Goal: Task Accomplishment & Management: Manage account settings

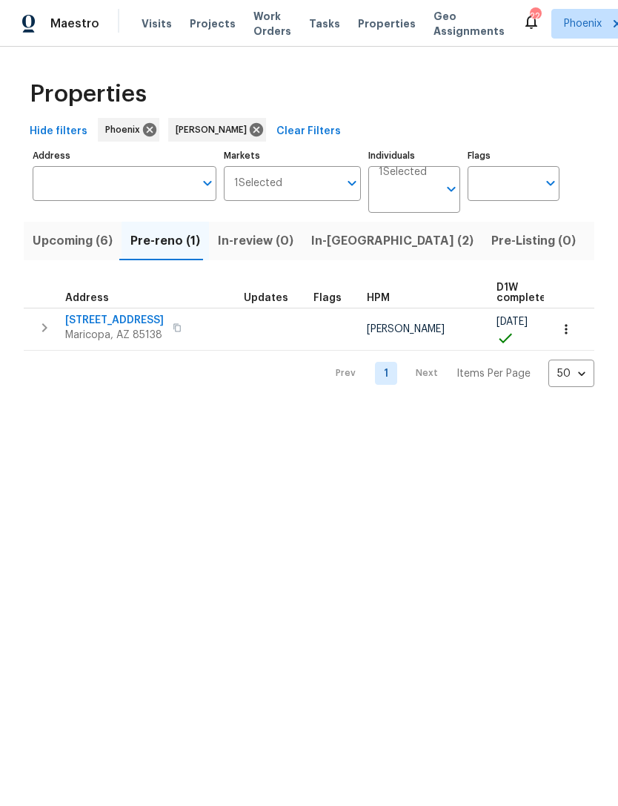
click at [128, 328] on span "44507 W Palo Abeto Dr" at bounding box center [114, 320] width 99 height 15
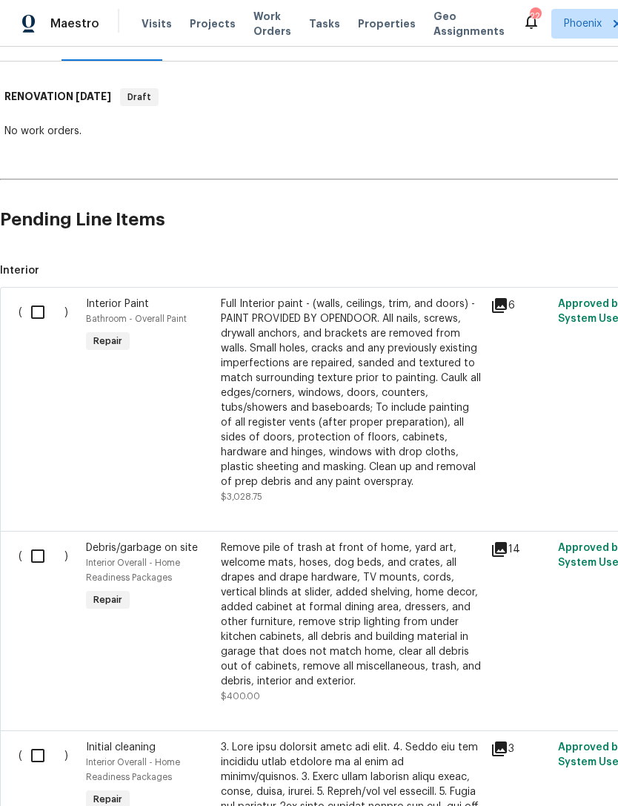
scroll to position [213, 0]
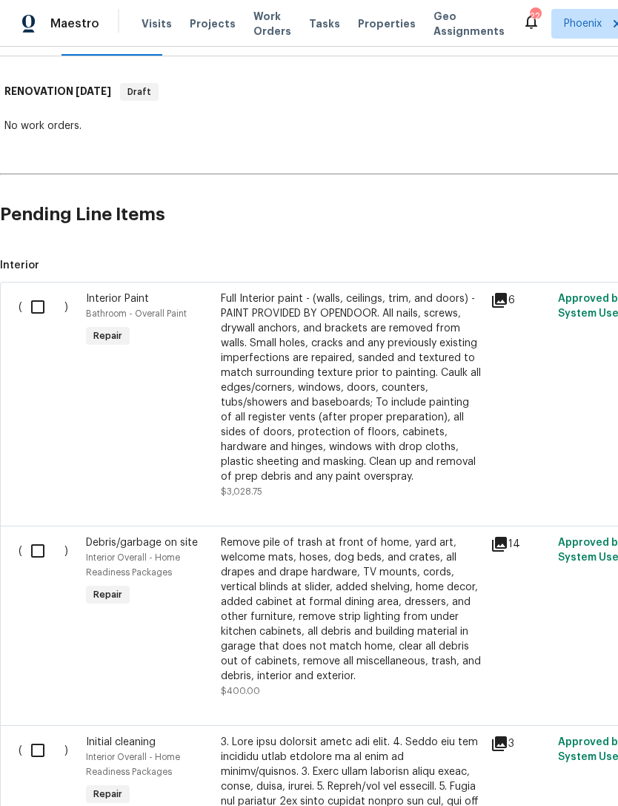
click at [34, 322] on input "checkbox" at bounding box center [43, 306] width 42 height 31
checkbox input "true"
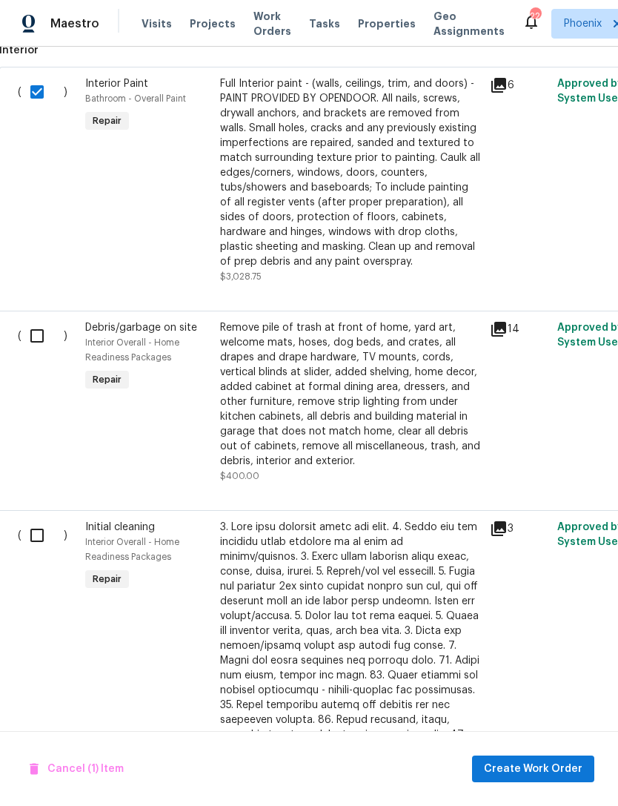
scroll to position [438, 1]
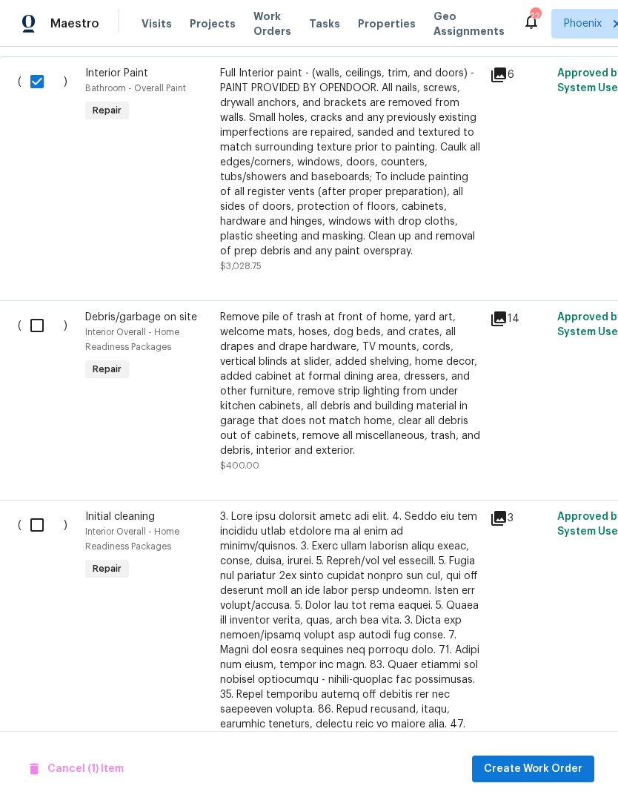
click at [49, 341] on input "checkbox" at bounding box center [42, 325] width 42 height 31
checkbox input "true"
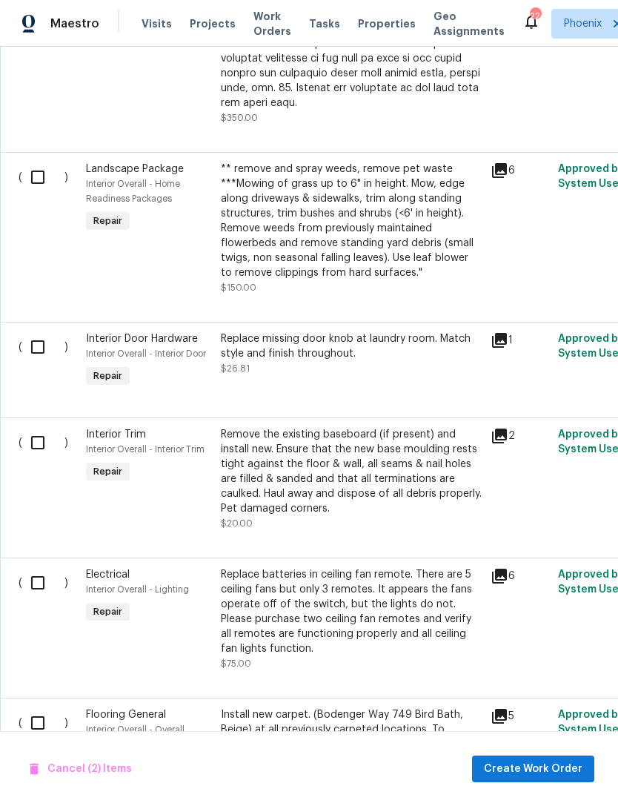
scroll to position [1239, 0]
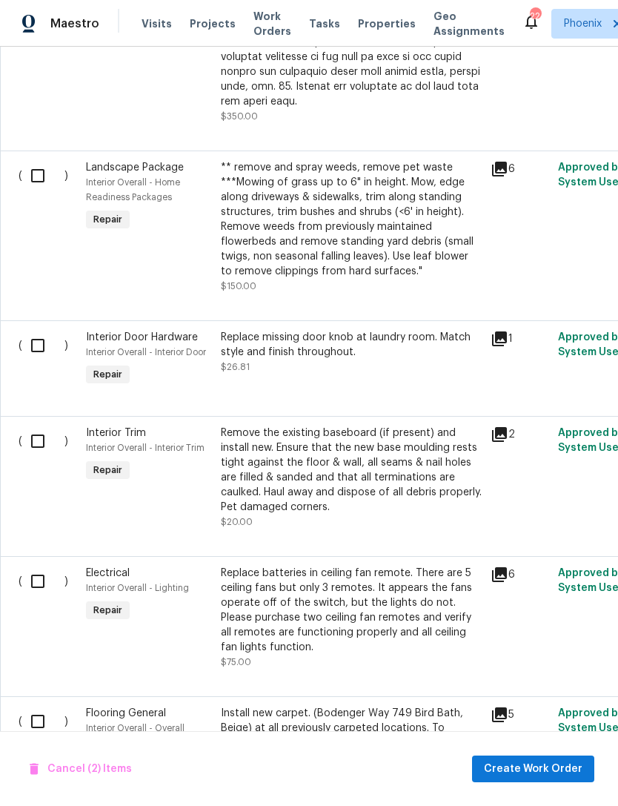
click at [39, 344] on input "checkbox" at bounding box center [43, 345] width 42 height 31
checkbox input "true"
click at [41, 449] on input "checkbox" at bounding box center [43, 441] width 42 height 31
checkbox input "true"
click at [42, 580] on input "checkbox" at bounding box center [43, 581] width 42 height 31
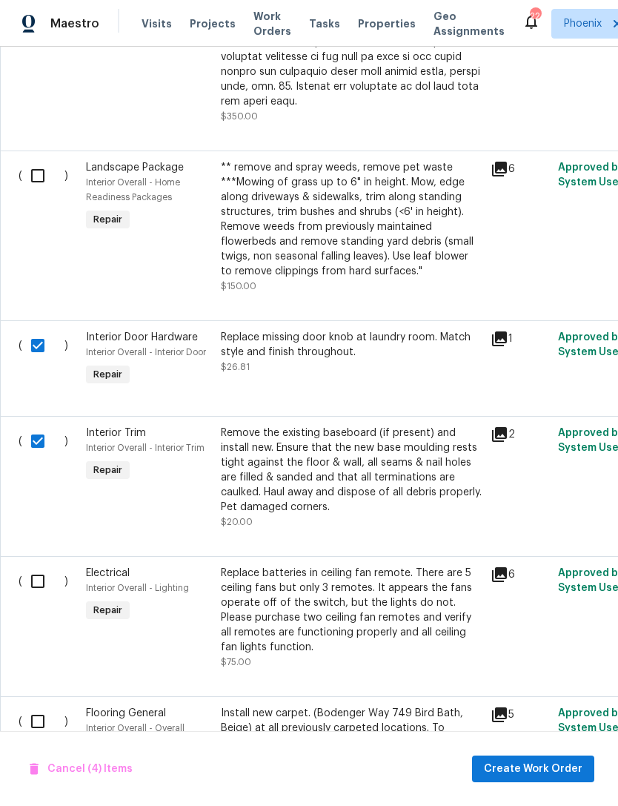
checkbox input "true"
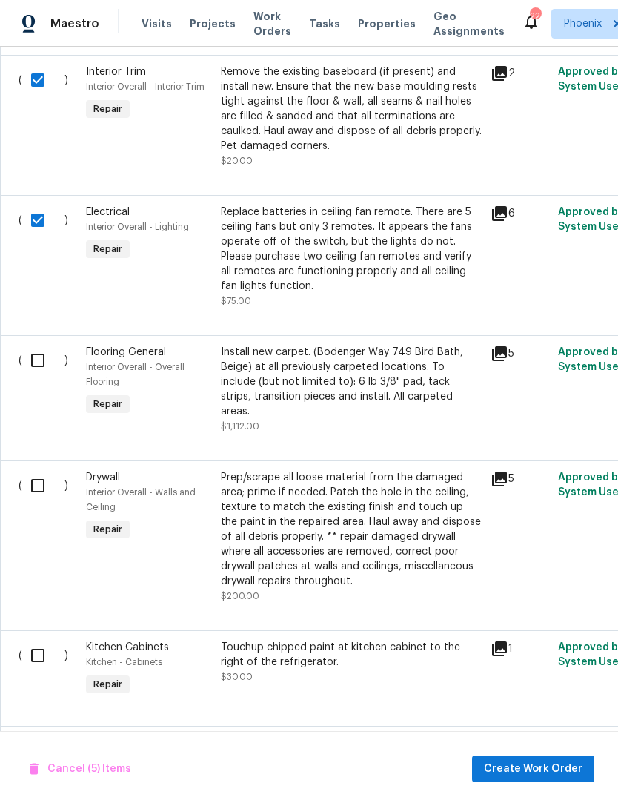
scroll to position [1600, 0]
click at [44, 473] on input "checkbox" at bounding box center [43, 485] width 42 height 31
checkbox input "true"
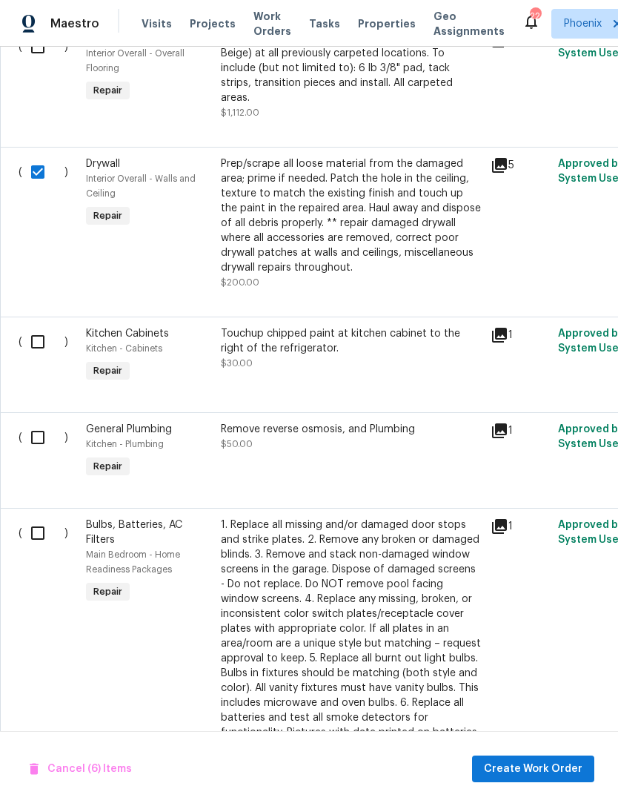
scroll to position [1933, 0]
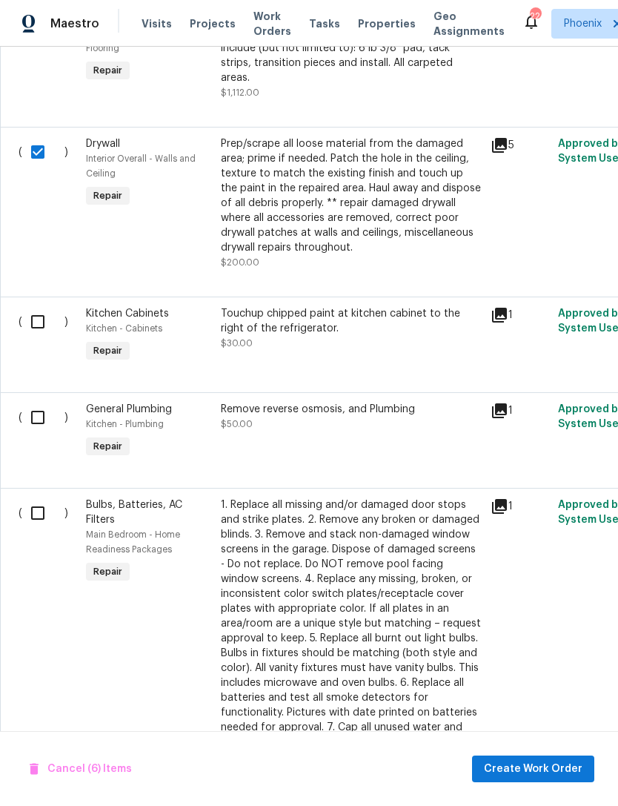
click at [36, 307] on input "checkbox" at bounding box center [43, 321] width 42 height 31
checkbox input "true"
click at [44, 421] on input "checkbox" at bounding box center [43, 417] width 42 height 31
checkbox input "true"
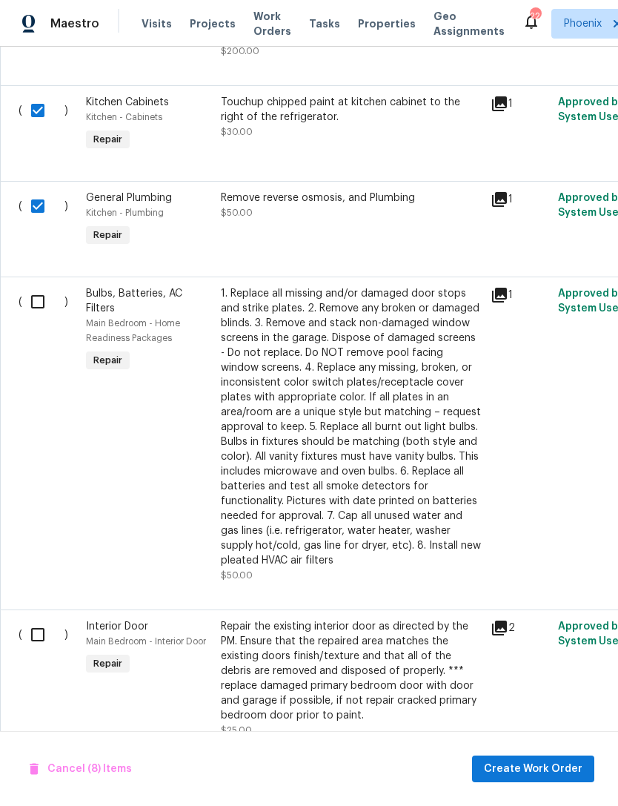
scroll to position [2141, 0]
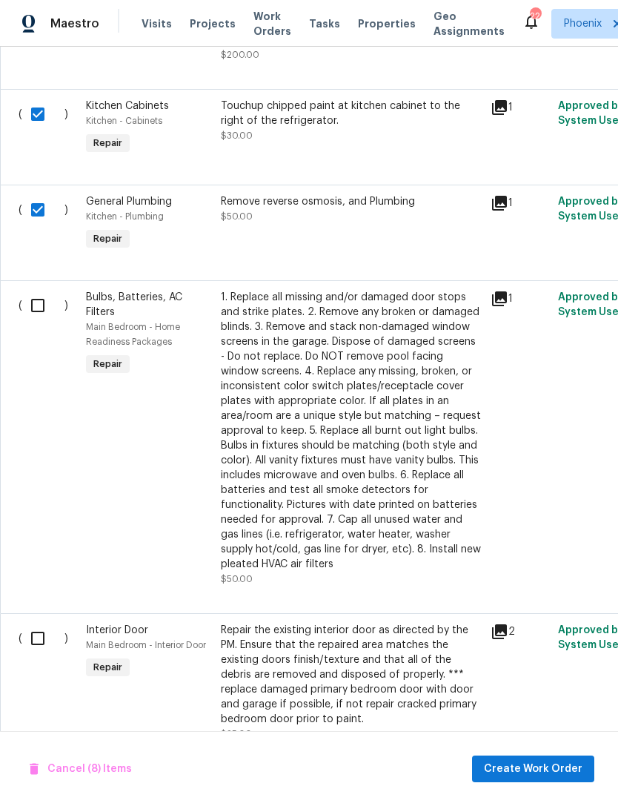
click at [40, 298] on input "checkbox" at bounding box center [43, 305] width 42 height 31
checkbox input "true"
click at [51, 639] on input "checkbox" at bounding box center [43, 638] width 42 height 31
checkbox input "true"
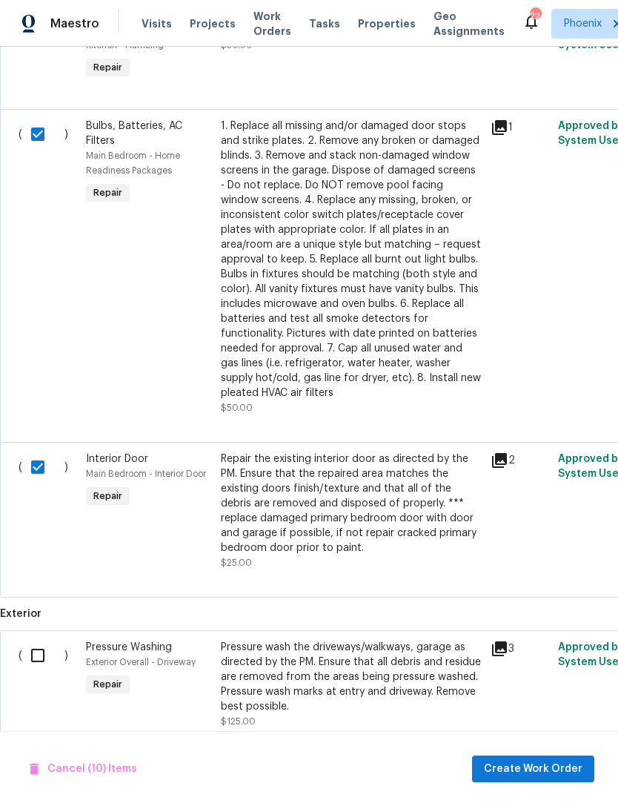
scroll to position [2311, 0]
click at [42, 643] on input "checkbox" at bounding box center [43, 656] width 42 height 31
checkbox input "true"
click at [544, 766] on span "Create Work Order" at bounding box center [533, 769] width 99 height 19
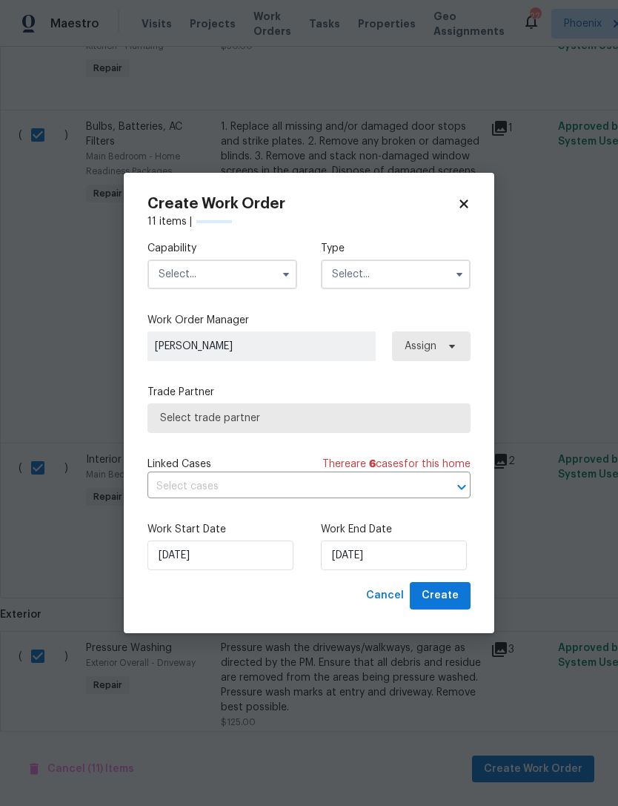
click at [261, 286] on input "text" at bounding box center [223, 274] width 150 height 30
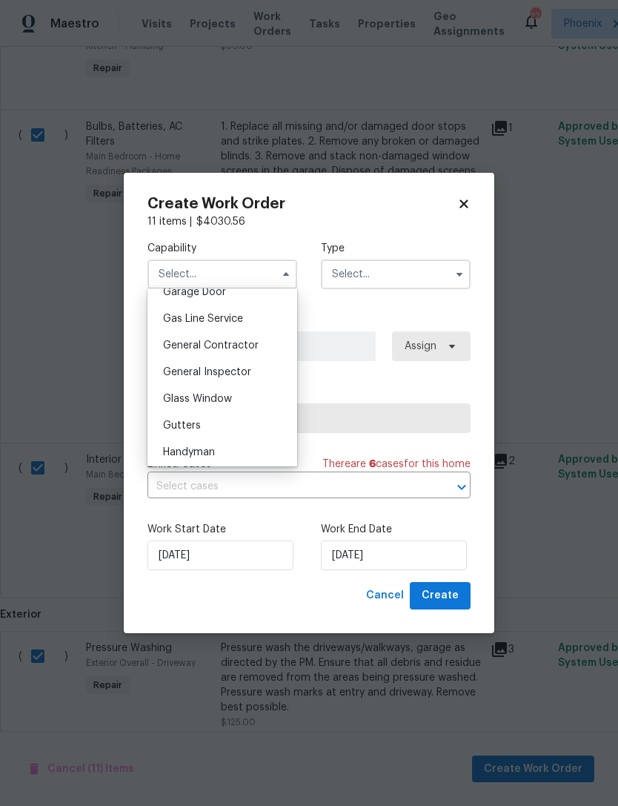
scroll to position [678, 0]
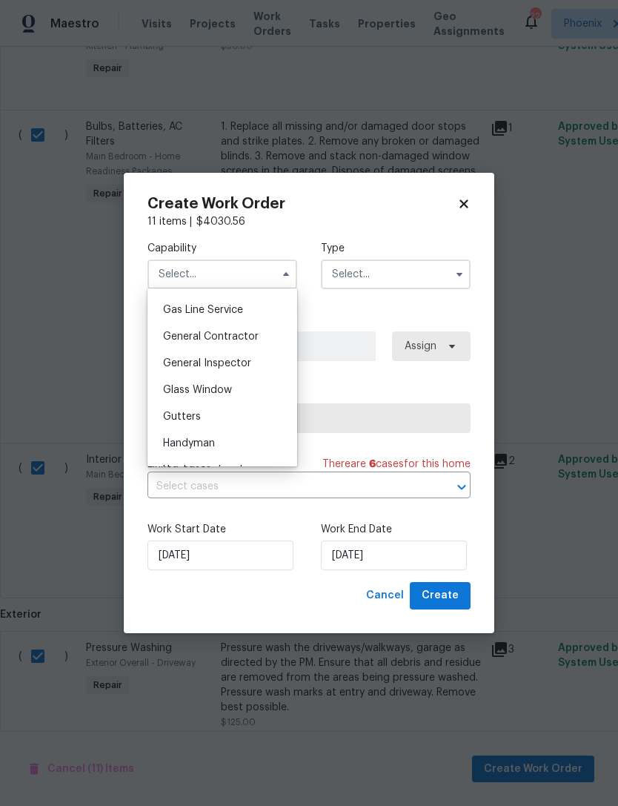
click at [239, 338] on span "General Contractor" at bounding box center [211, 336] width 96 height 10
type input "General Contractor"
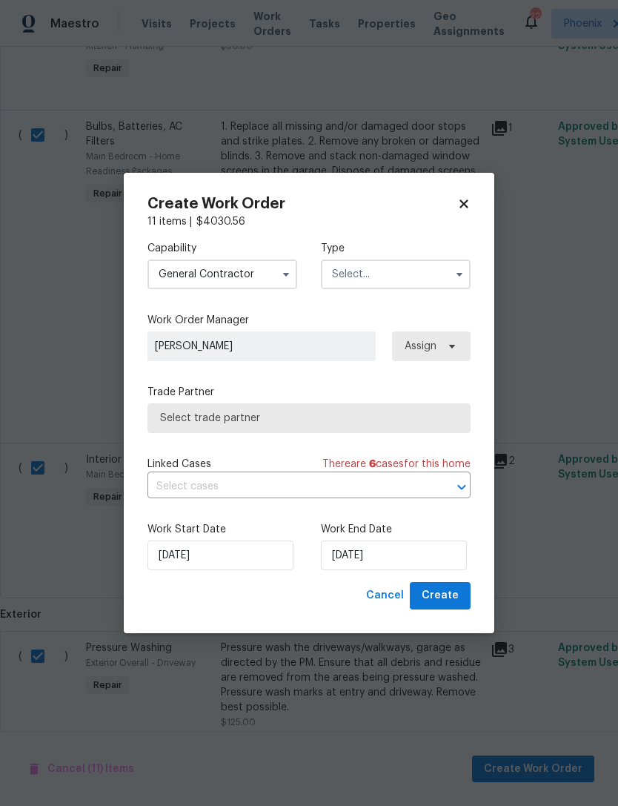
click at [442, 271] on input "text" at bounding box center [396, 274] width 150 height 30
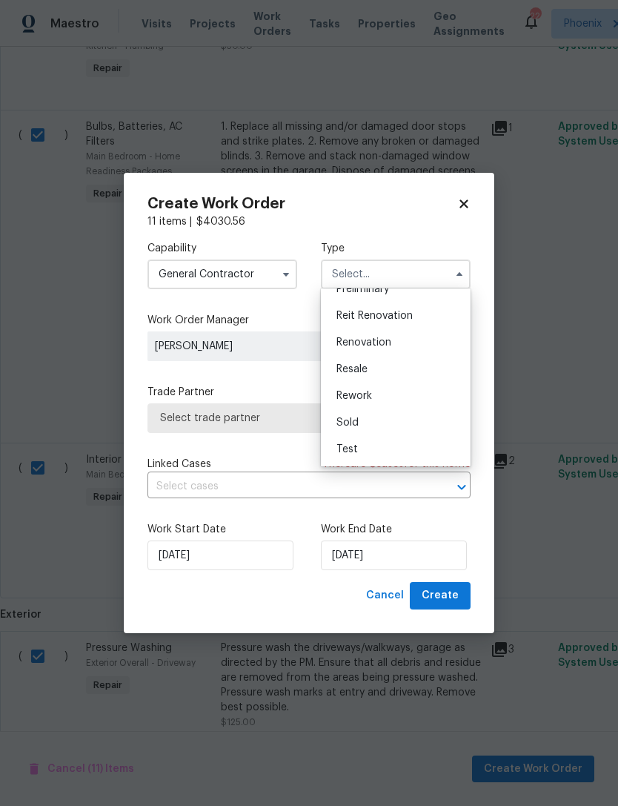
scroll to position [337, 0]
click at [381, 336] on div "Renovation" at bounding box center [396, 342] width 142 height 27
type input "Renovation"
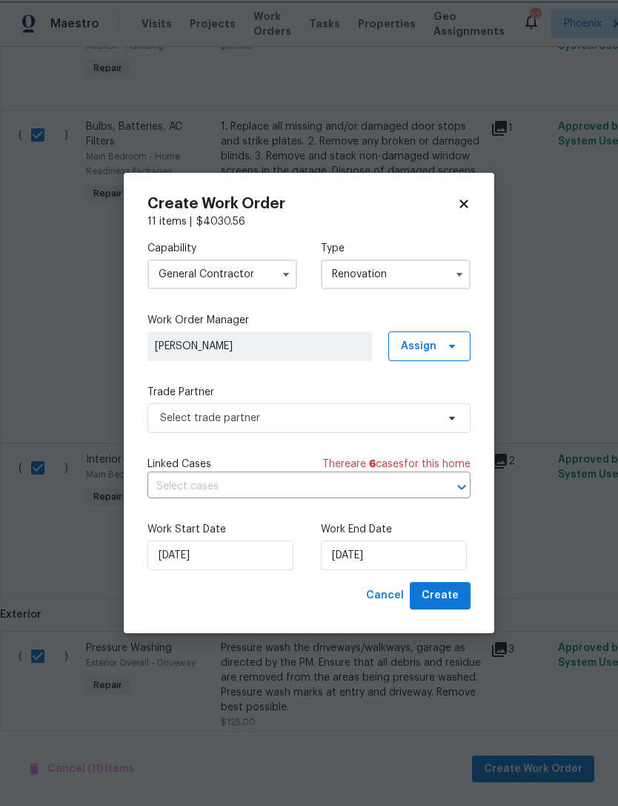
scroll to position [0, 0]
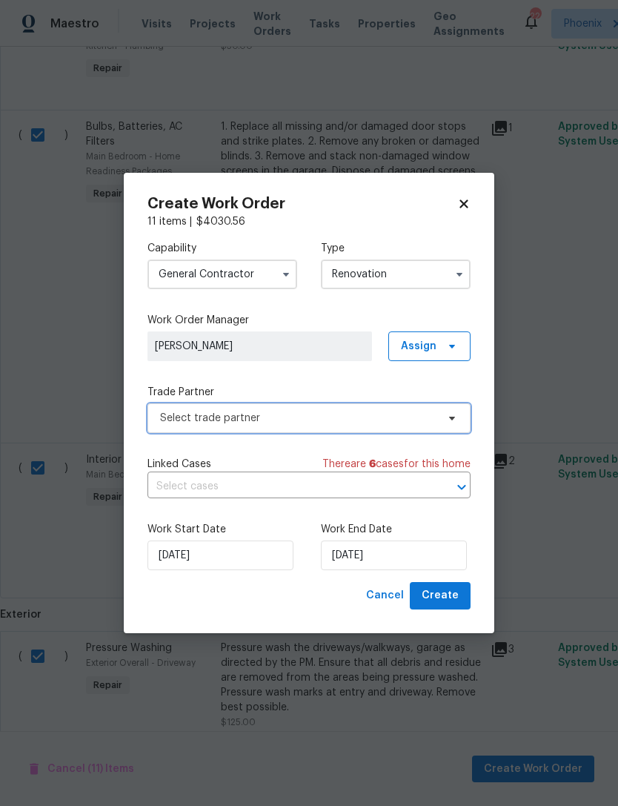
click at [272, 419] on span "Select trade partner" at bounding box center [298, 418] width 277 height 15
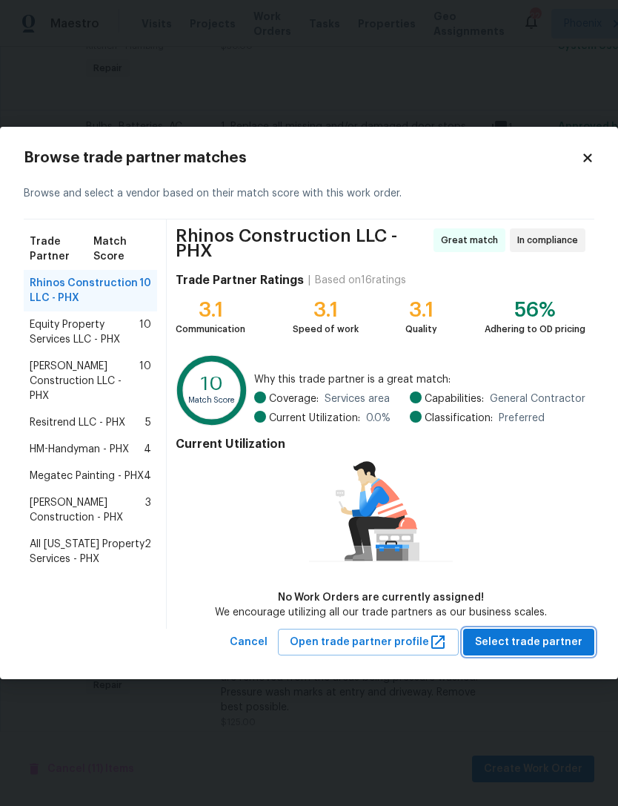
click at [575, 644] on span "Select trade partner" at bounding box center [528, 642] width 107 height 19
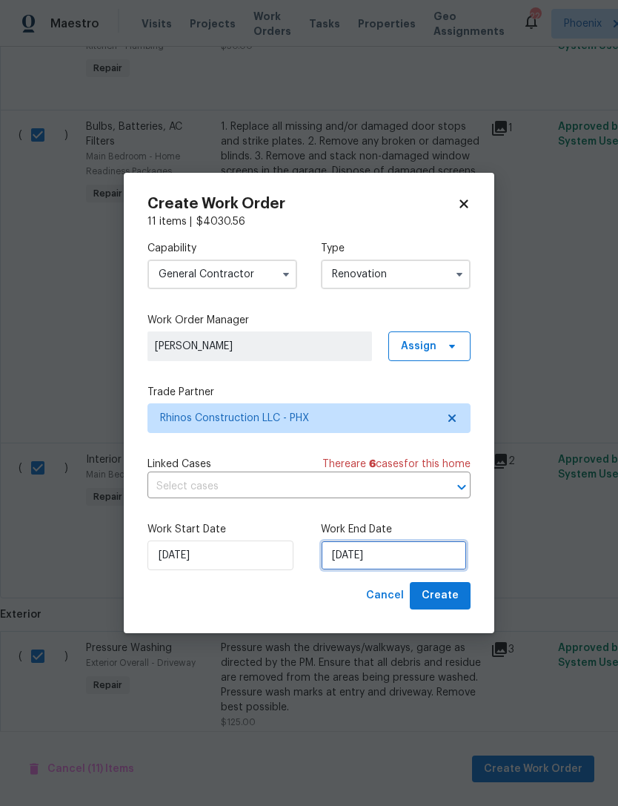
click at [417, 552] on input "[DATE]" at bounding box center [394, 555] width 146 height 30
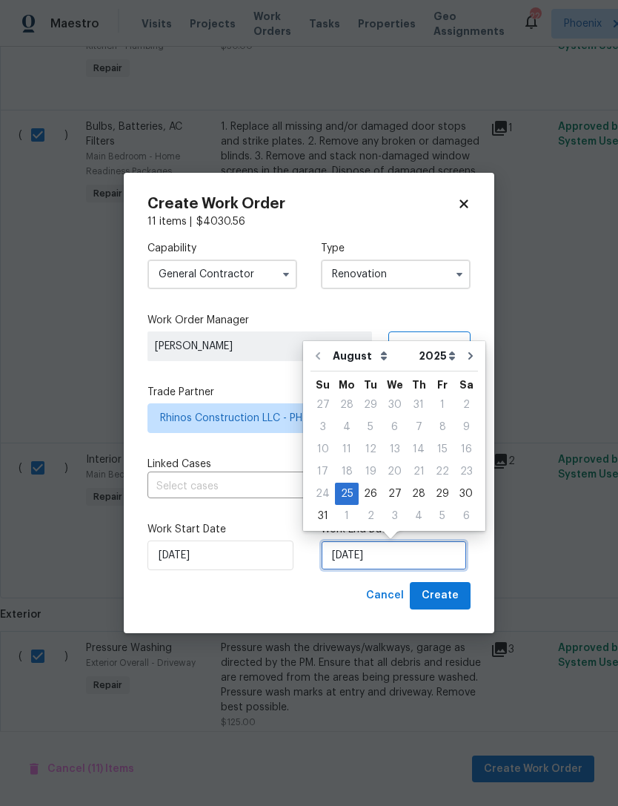
scroll to position [27, 0]
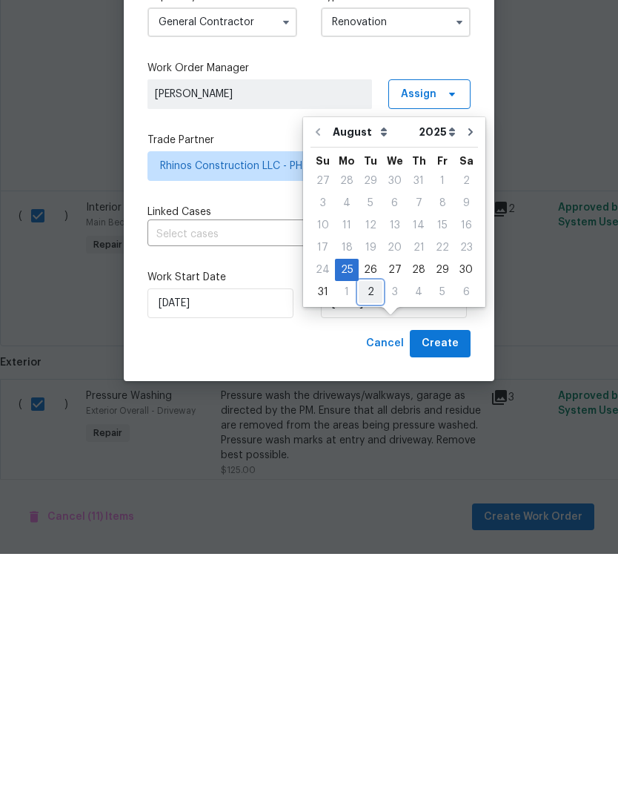
click at [368, 534] on div "2" at bounding box center [371, 544] width 24 height 21
type input "[DATE]"
select select "8"
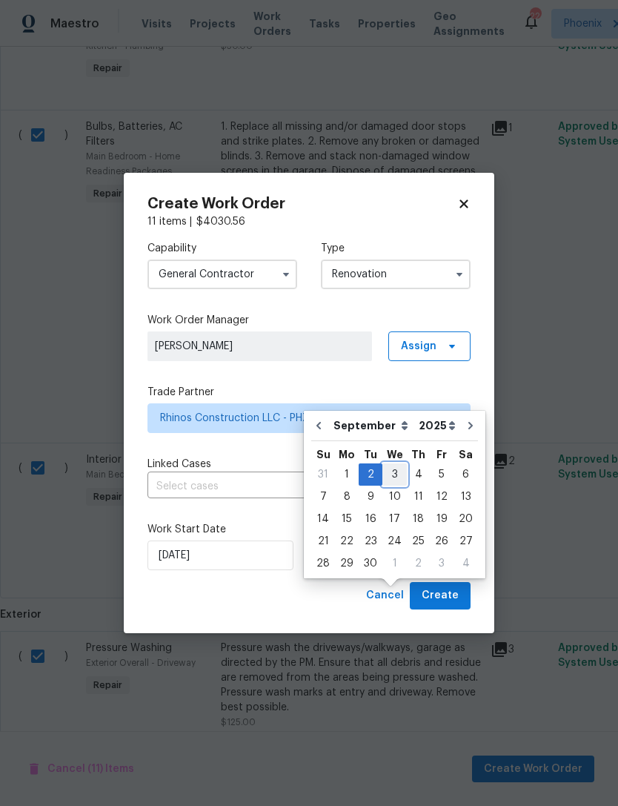
click at [396, 464] on div "3" at bounding box center [395, 474] width 24 height 21
type input "[DATE]"
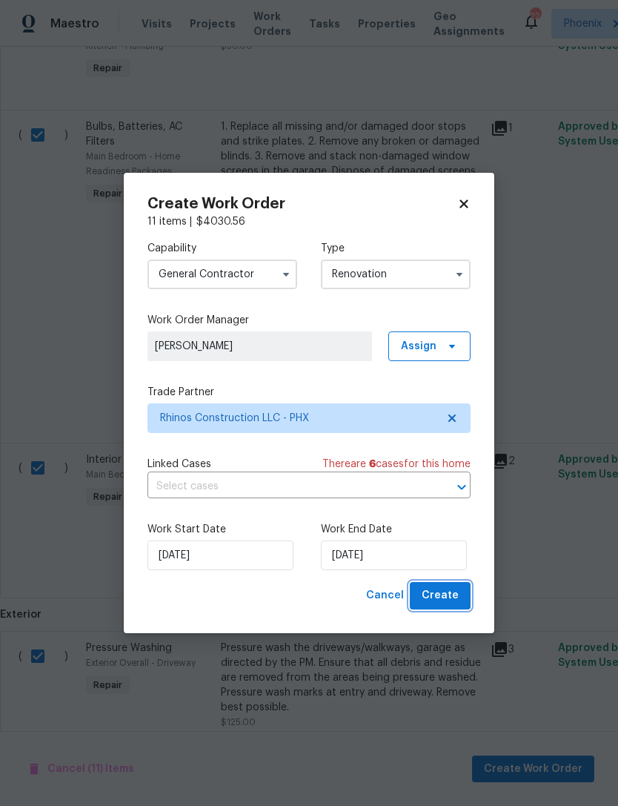
click at [449, 599] on span "Create" at bounding box center [440, 595] width 37 height 19
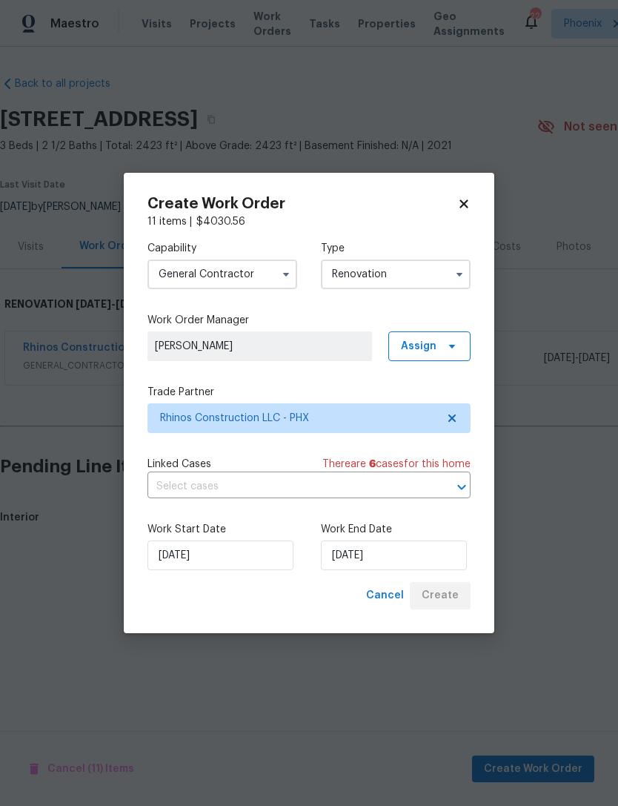
scroll to position [0, 0]
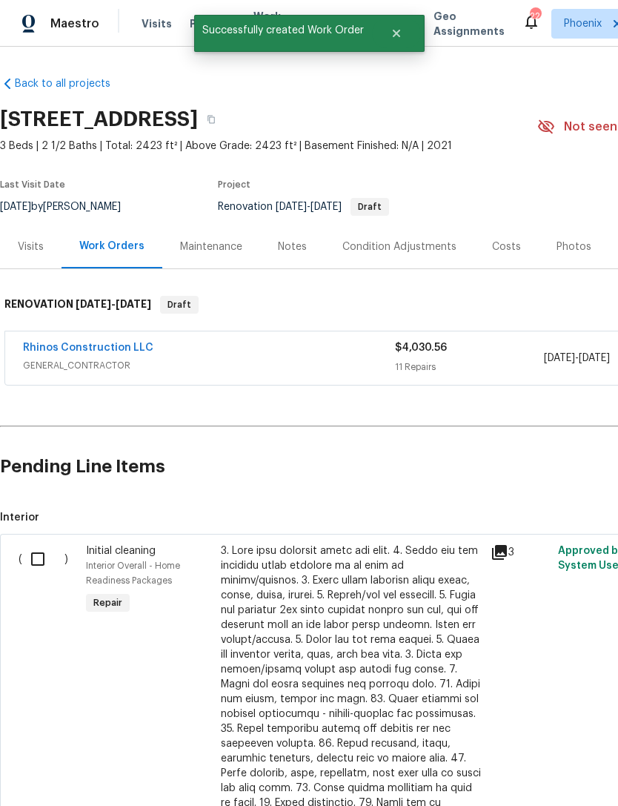
click at [44, 575] on input "checkbox" at bounding box center [43, 558] width 42 height 31
checkbox input "true"
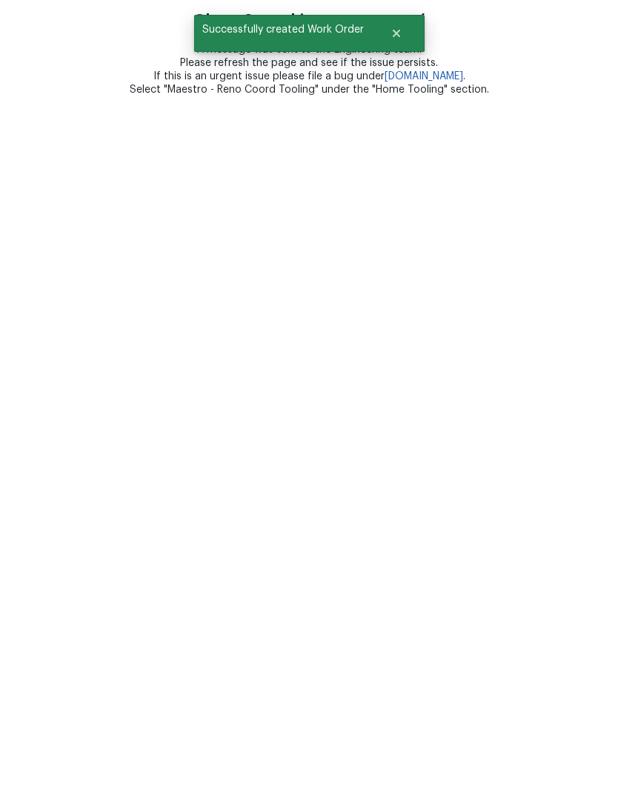
click at [330, 96] on html "Oh no. Something went wrong :( A message was sent to the Engineering team. Plea…" at bounding box center [309, 48] width 618 height 96
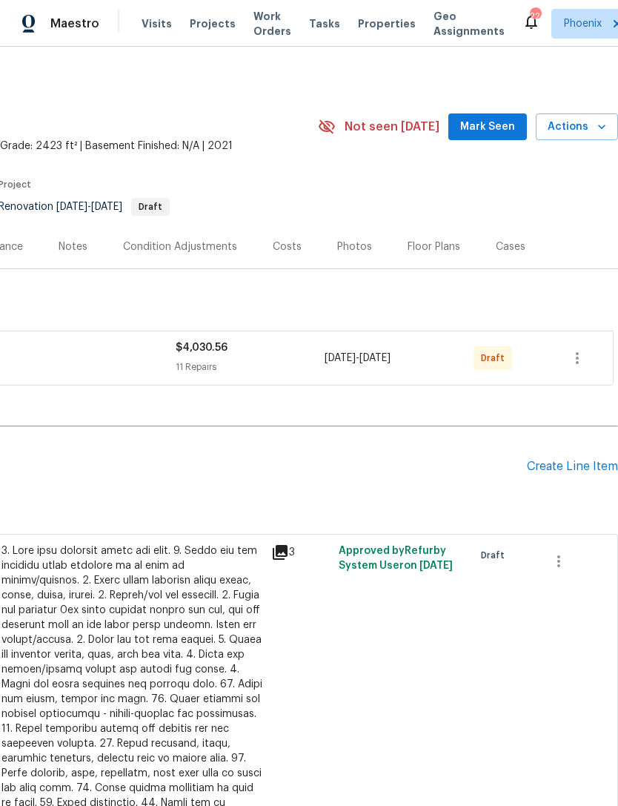
scroll to position [0, 219]
click at [581, 367] on icon "button" at bounding box center [578, 358] width 18 height 18
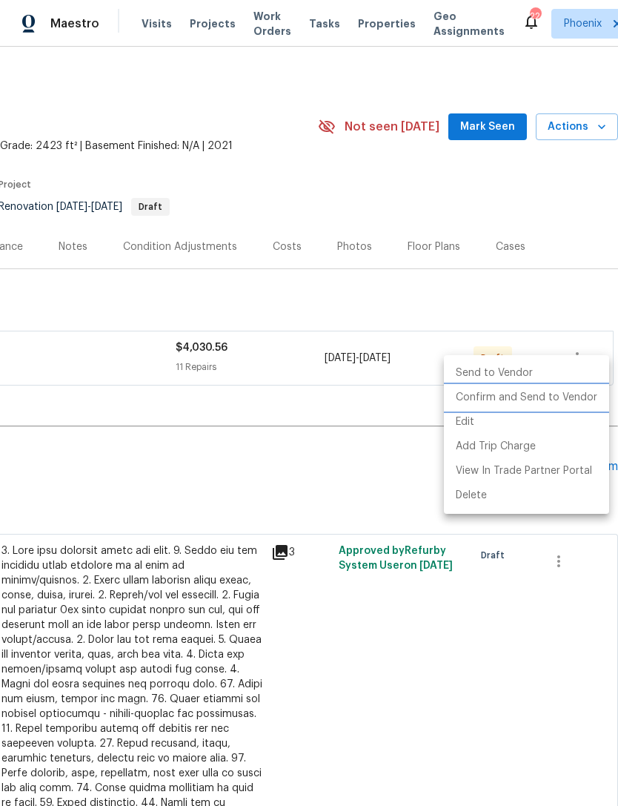
click at [572, 399] on li "Confirm and Send to Vendor" at bounding box center [526, 397] width 165 height 24
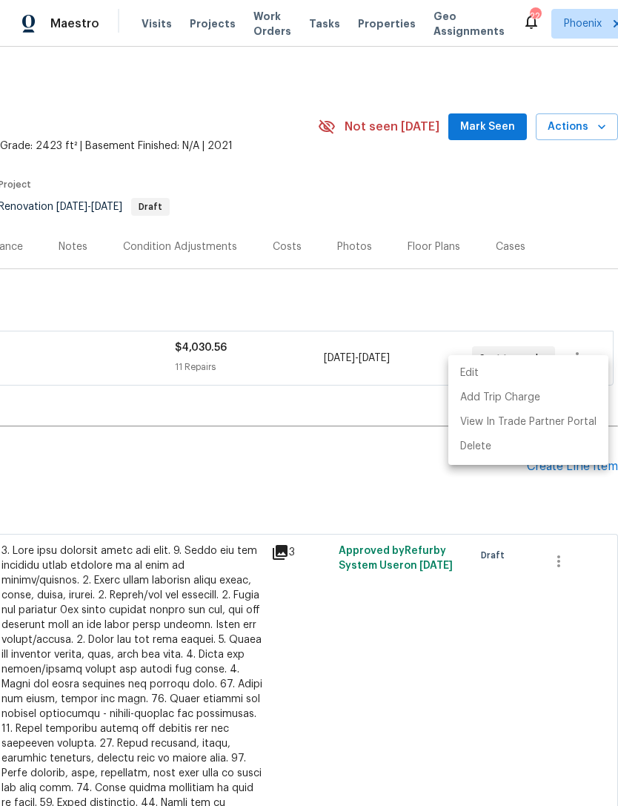
click at [486, 630] on div at bounding box center [309, 403] width 618 height 806
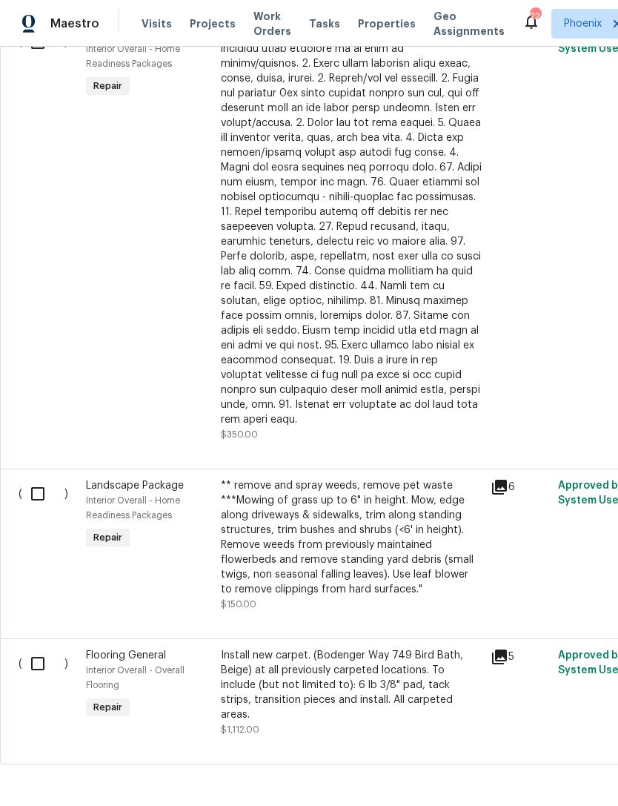
scroll to position [516, 0]
click at [22, 670] on input "checkbox" at bounding box center [43, 664] width 42 height 31
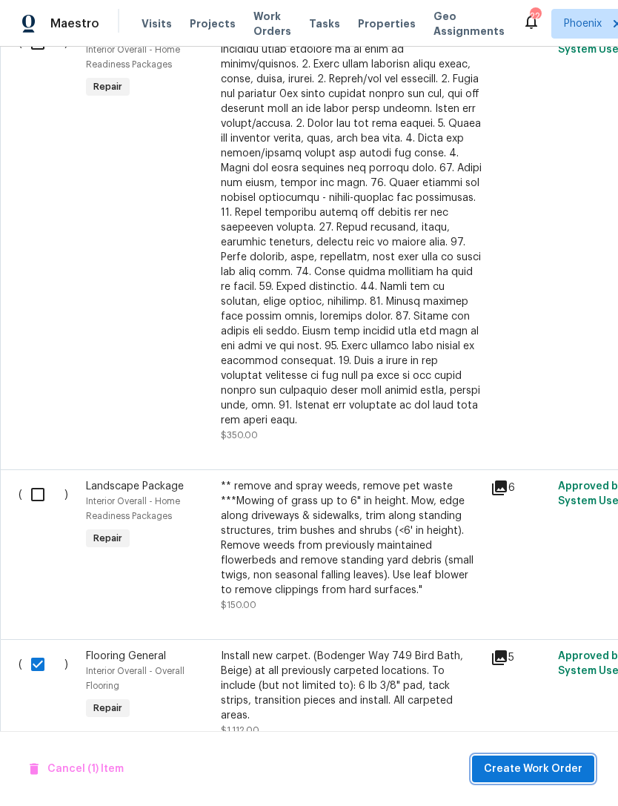
click at [535, 769] on span "Create Work Order" at bounding box center [533, 769] width 99 height 19
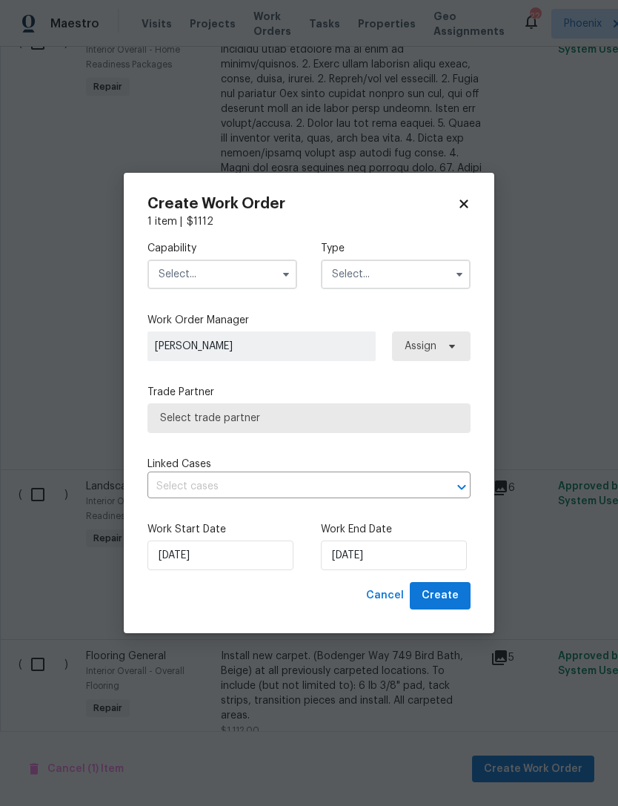
checkbox input "false"
click at [254, 282] on input "text" at bounding box center [223, 274] width 150 height 30
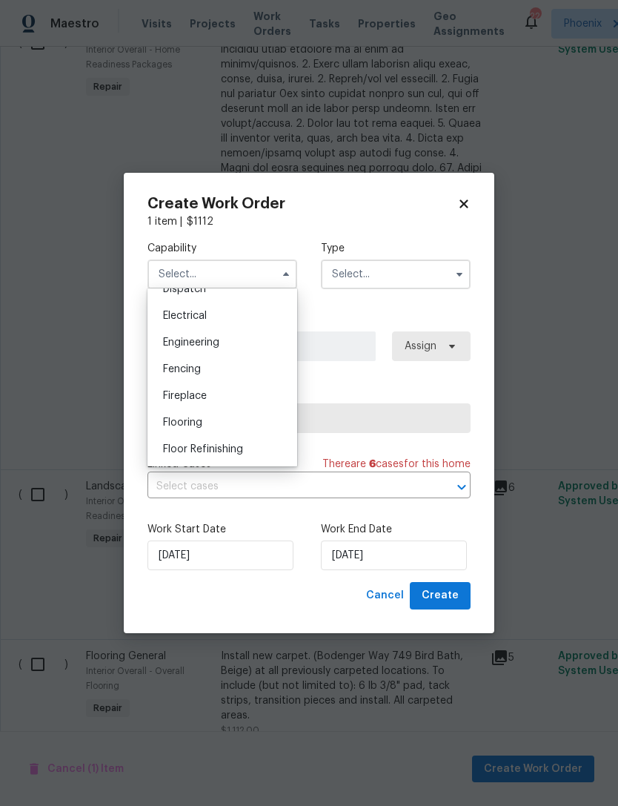
scroll to position [463, 0]
click at [193, 417] on span "Flooring" at bounding box center [182, 417] width 39 height 10
type input "Flooring"
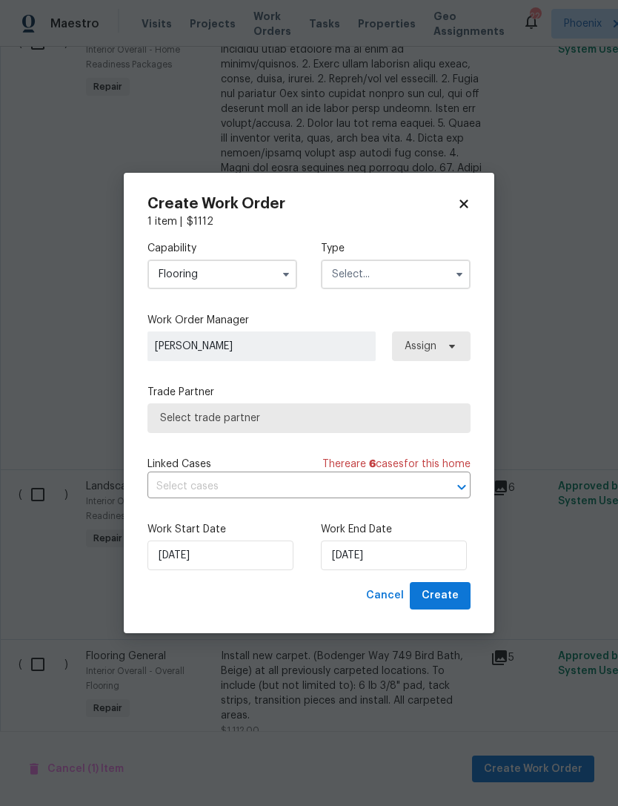
click at [433, 268] on input "text" at bounding box center [396, 274] width 150 height 30
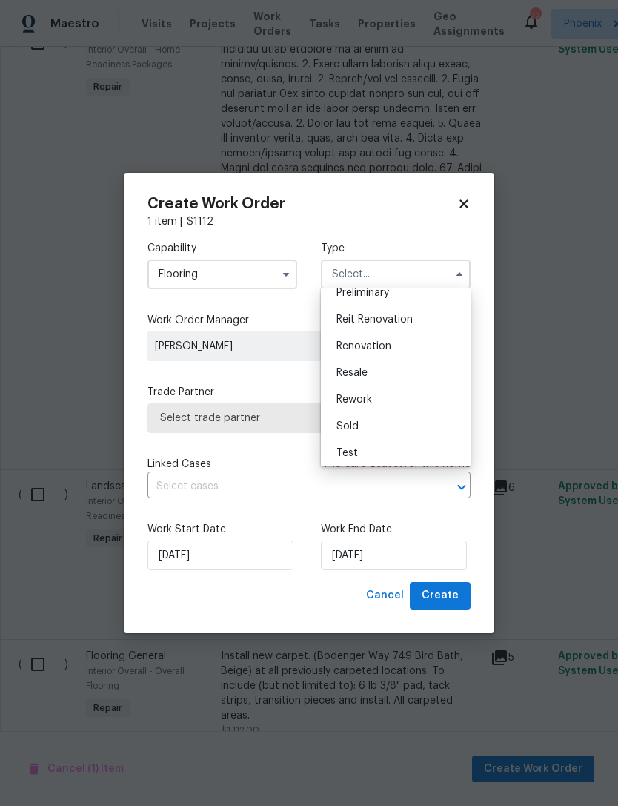
scroll to position [320, 0]
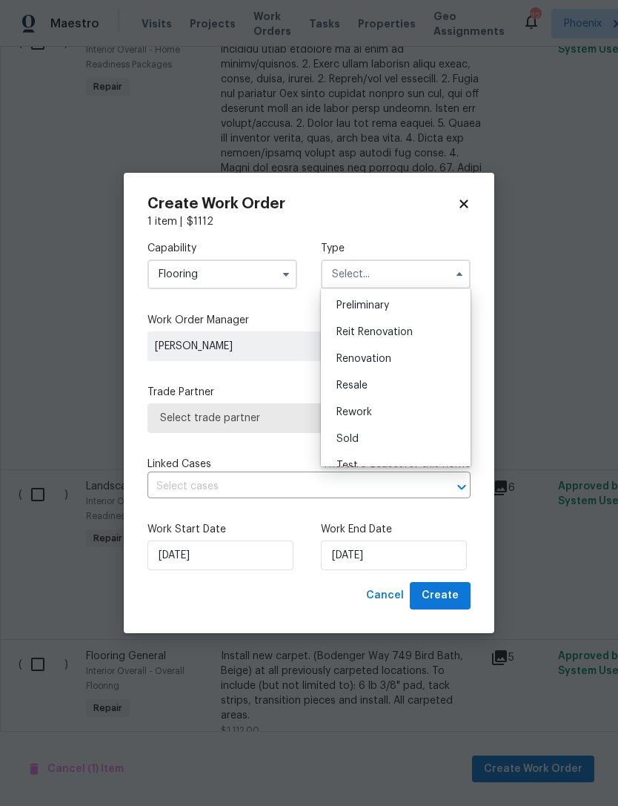
click at [374, 354] on span "Renovation" at bounding box center [364, 359] width 55 height 10
type input "Renovation"
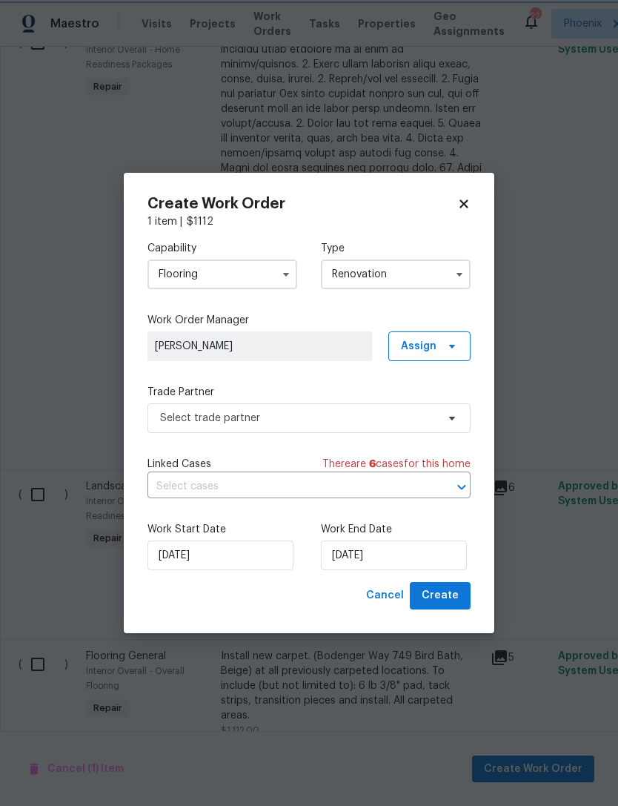
scroll to position [0, 0]
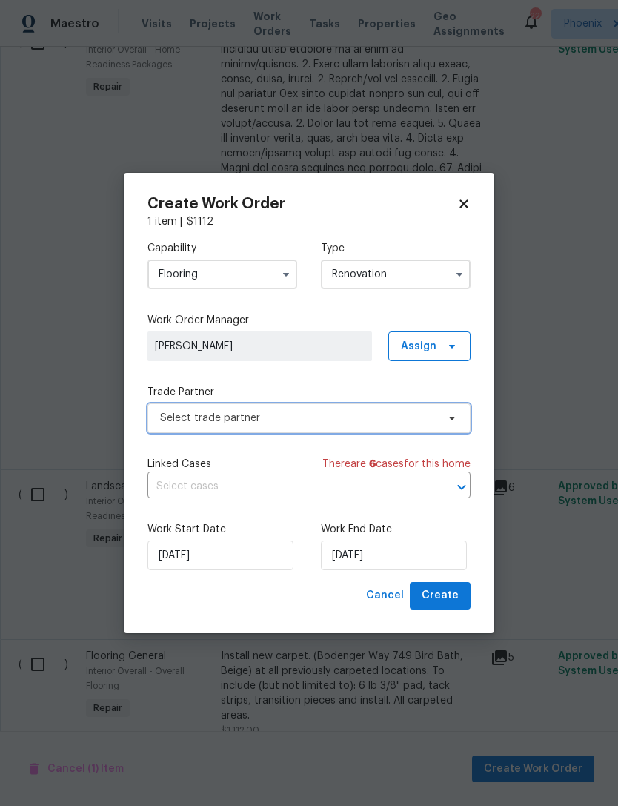
click at [306, 415] on span "Select trade partner" at bounding box center [298, 418] width 277 height 15
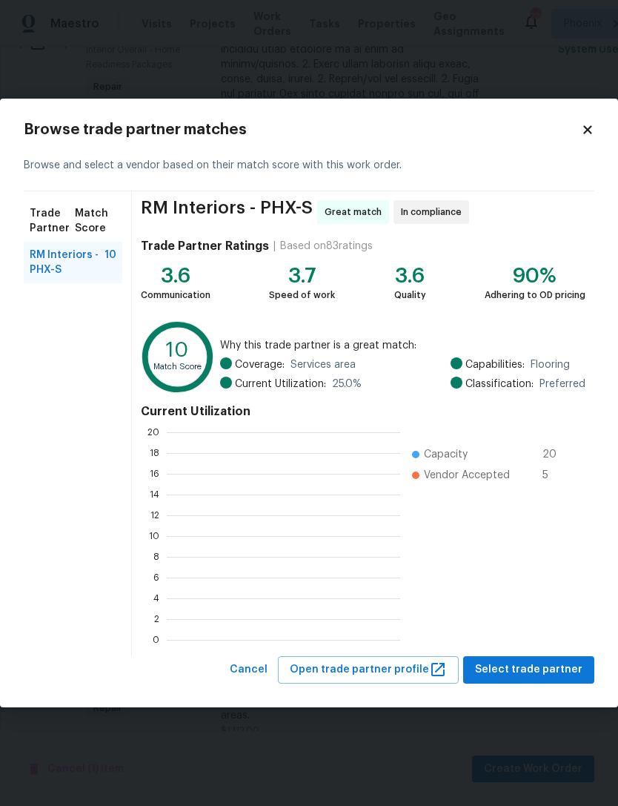
scroll to position [1, 1]
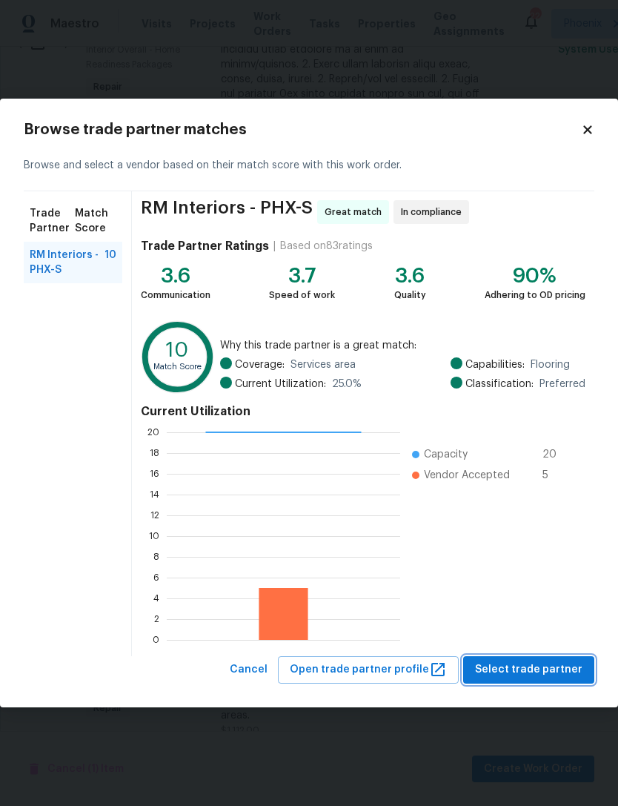
click at [559, 666] on span "Select trade partner" at bounding box center [528, 670] width 107 height 19
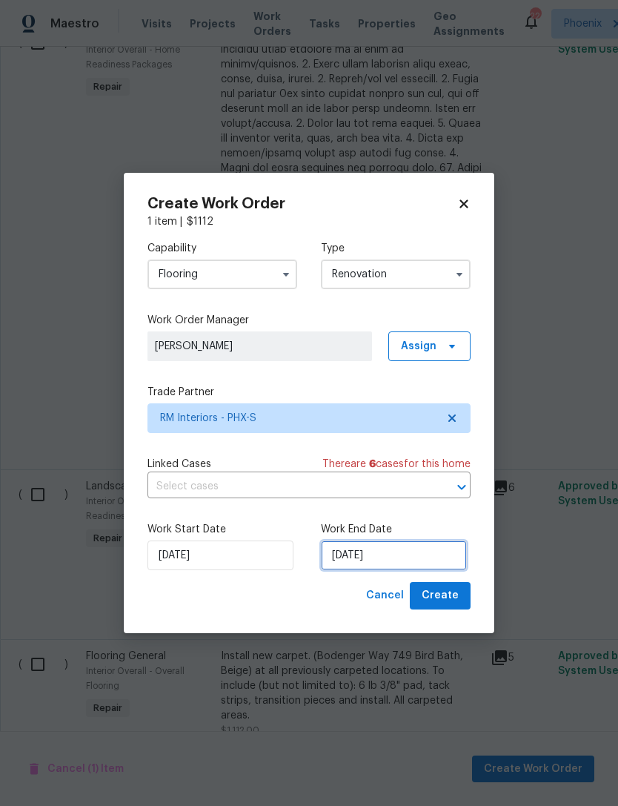
click at [449, 552] on input "[DATE]" at bounding box center [394, 555] width 146 height 30
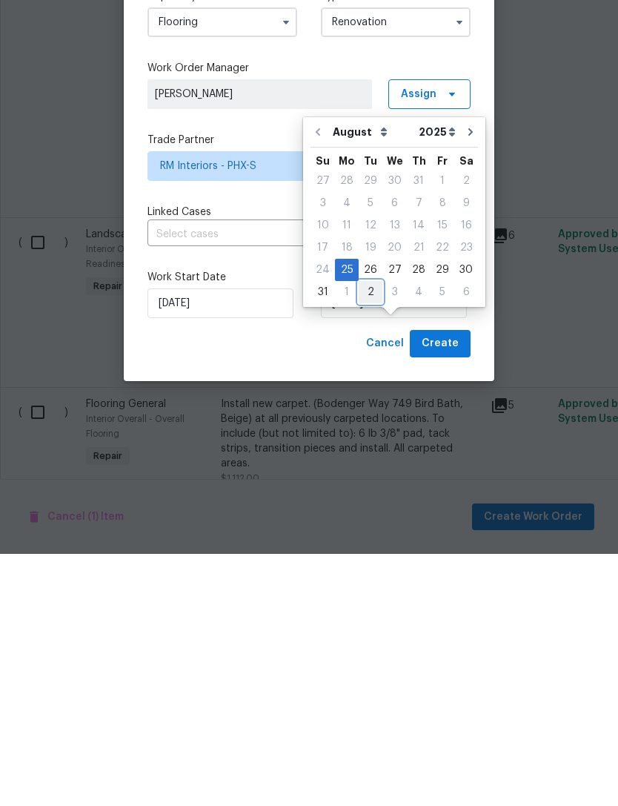
click at [367, 534] on div "2" at bounding box center [371, 544] width 24 height 21
type input "[DATE]"
select select "8"
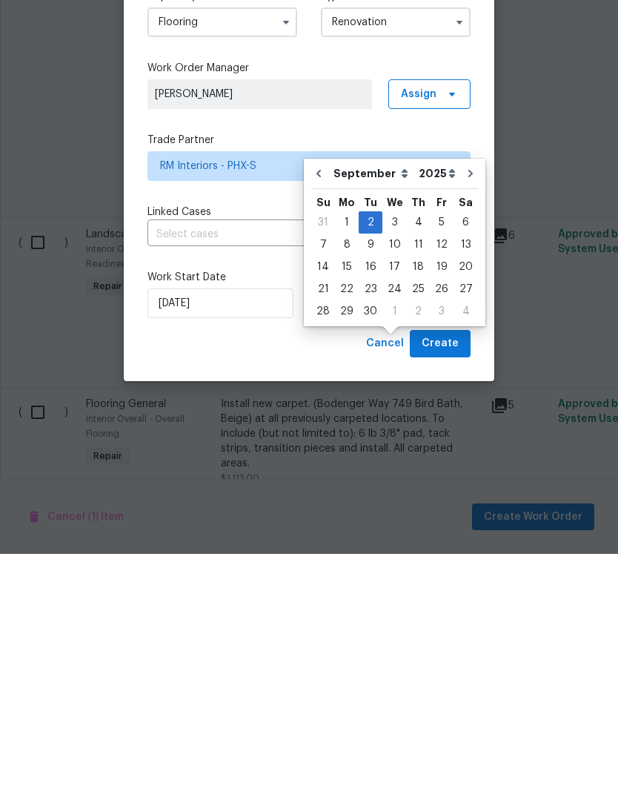
scroll to position [47, 0]
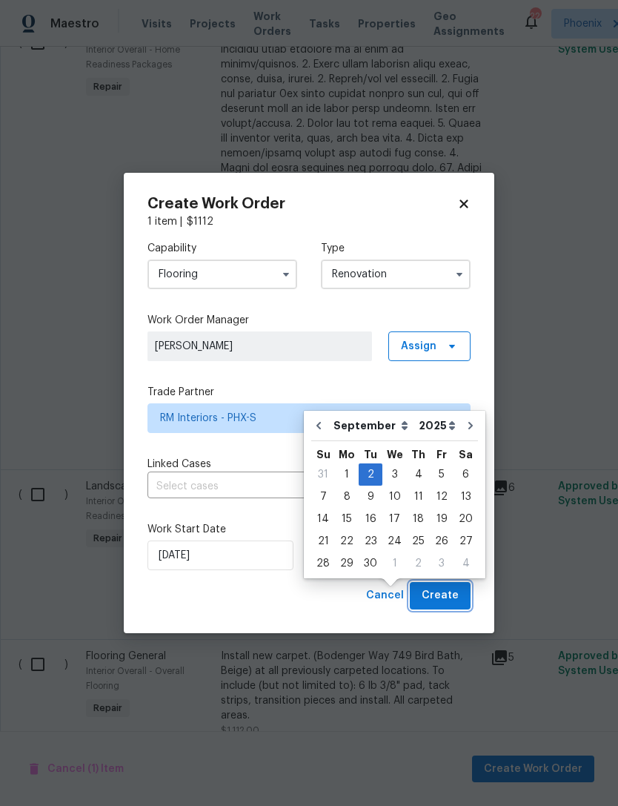
click at [453, 599] on span "Create" at bounding box center [440, 595] width 37 height 19
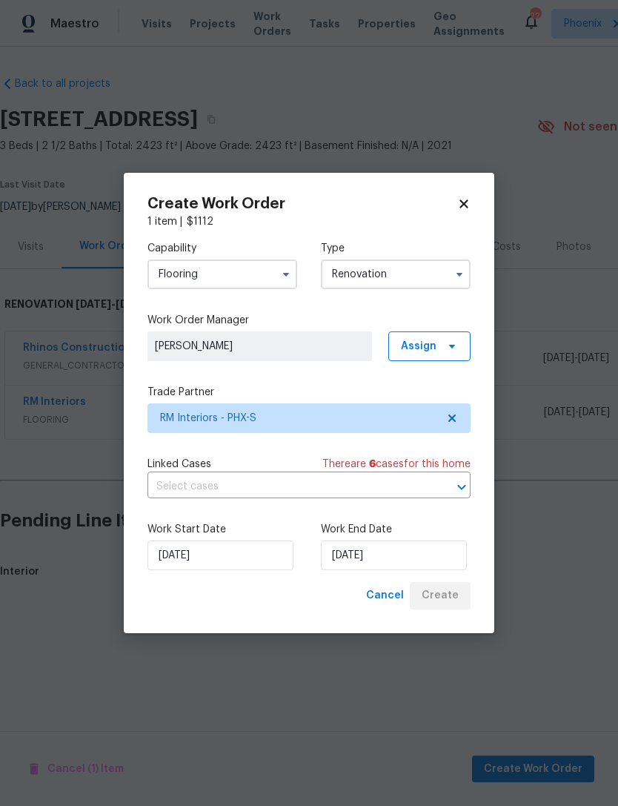
scroll to position [0, 0]
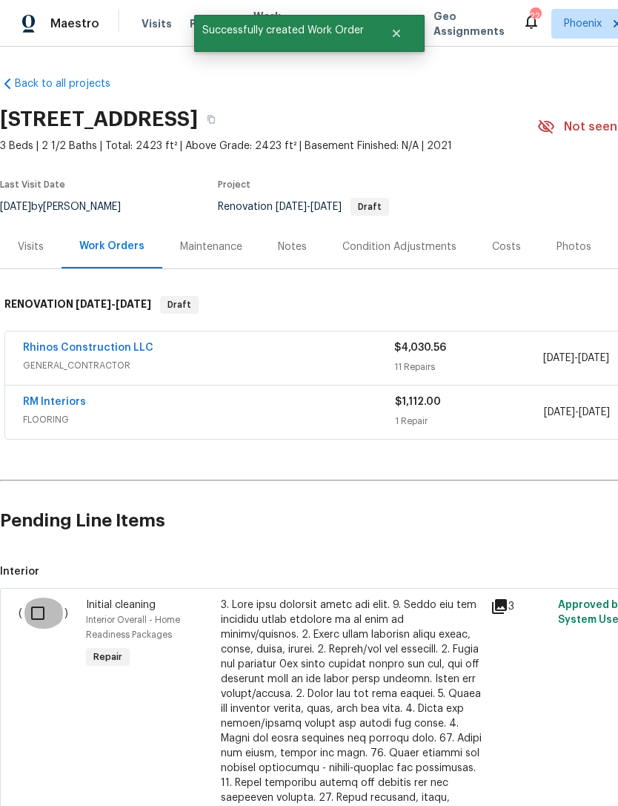
click at [49, 629] on input "checkbox" at bounding box center [43, 613] width 42 height 31
checkbox input "true"
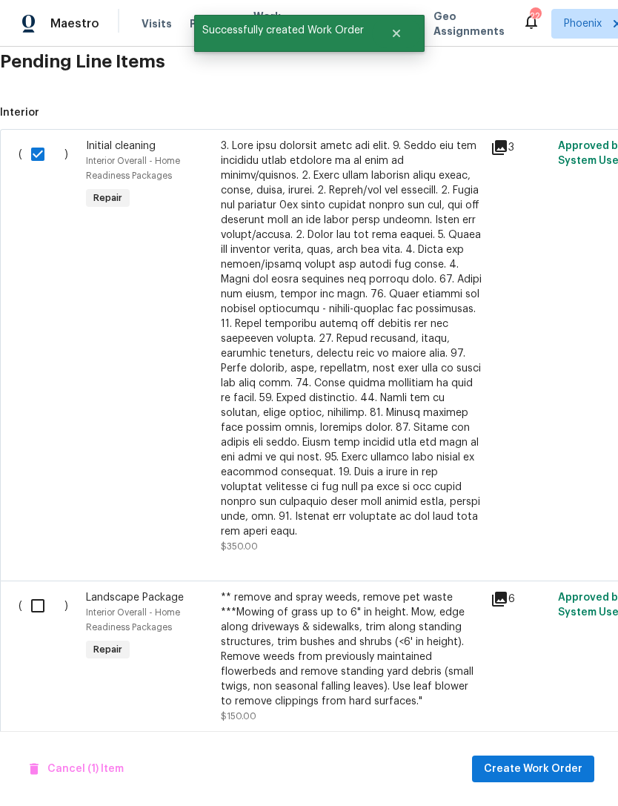
scroll to position [458, 0]
click at [35, 606] on input "checkbox" at bounding box center [43, 606] width 42 height 31
checkbox input "true"
click at [555, 770] on span "Create Work Order" at bounding box center [533, 769] width 99 height 19
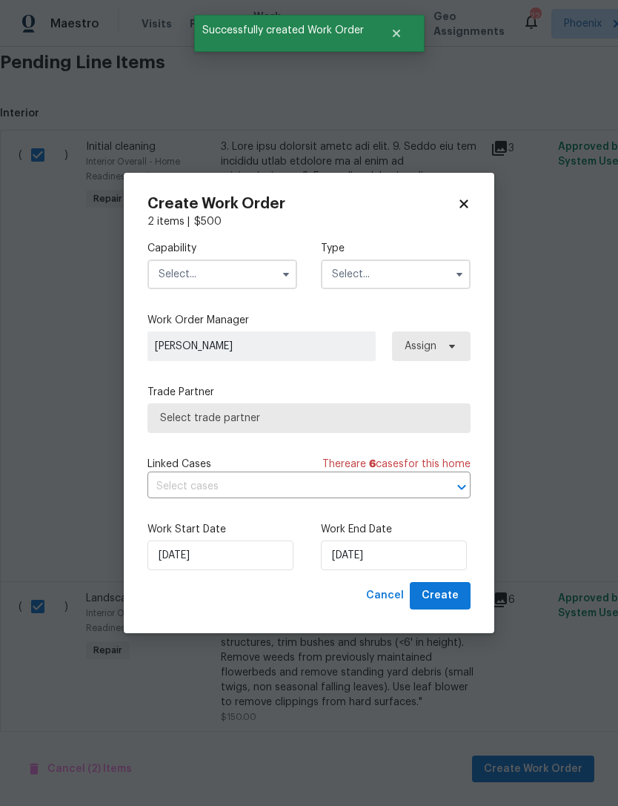
click at [248, 278] on input "text" at bounding box center [223, 274] width 150 height 30
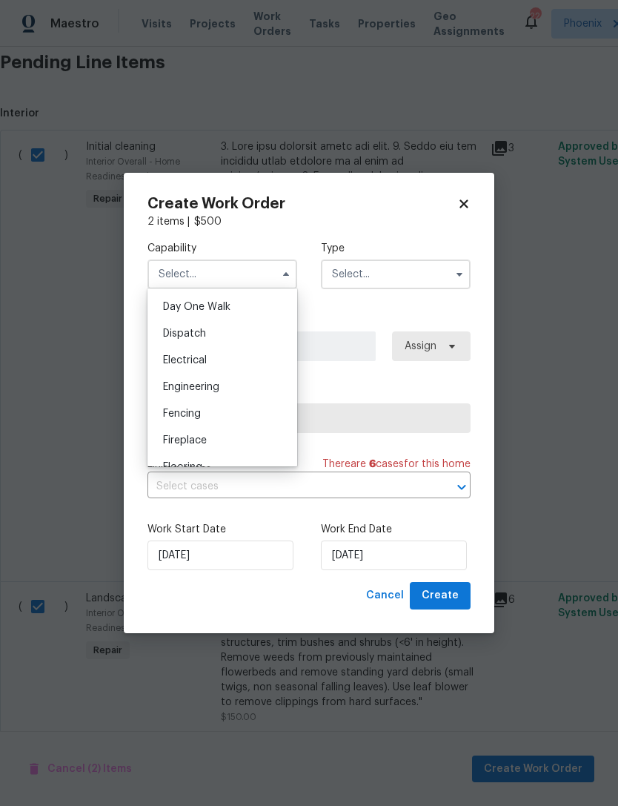
scroll to position [431, 0]
click at [200, 308] on span "Landscaping Maintenance" at bounding box center [194, 311] width 62 height 25
type input "Landscaping Maintenance"
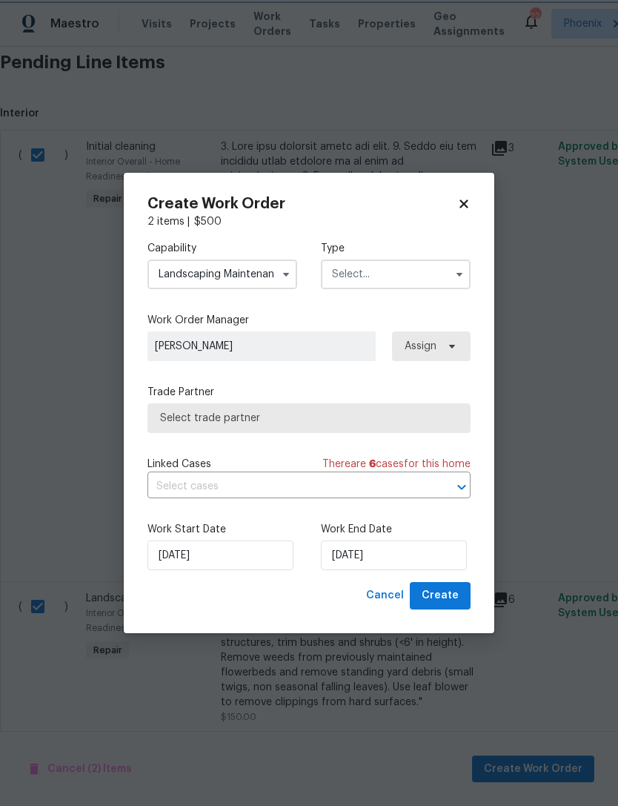
scroll to position [934, 0]
click at [432, 268] on input "text" at bounding box center [396, 274] width 150 height 30
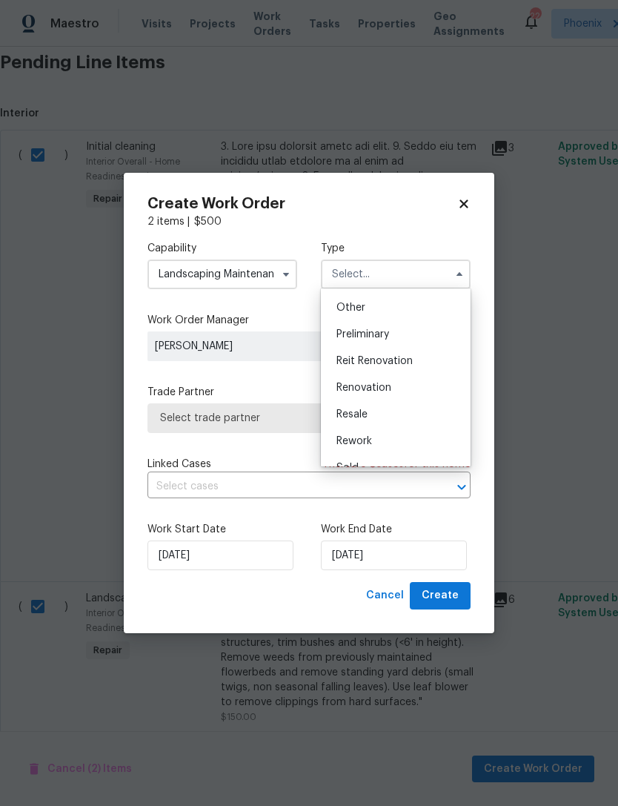
scroll to position [331, 0]
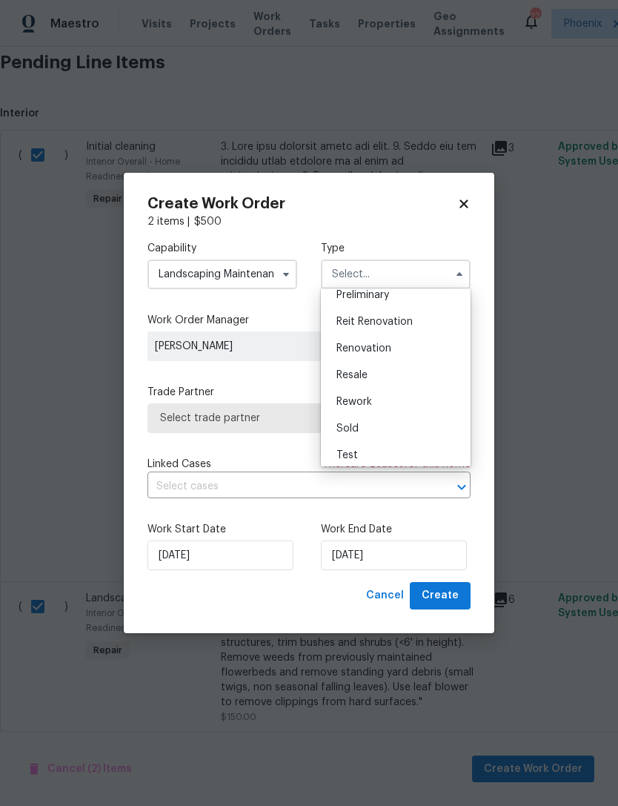
click at [367, 343] on span "Renovation" at bounding box center [364, 348] width 55 height 10
type input "Renovation"
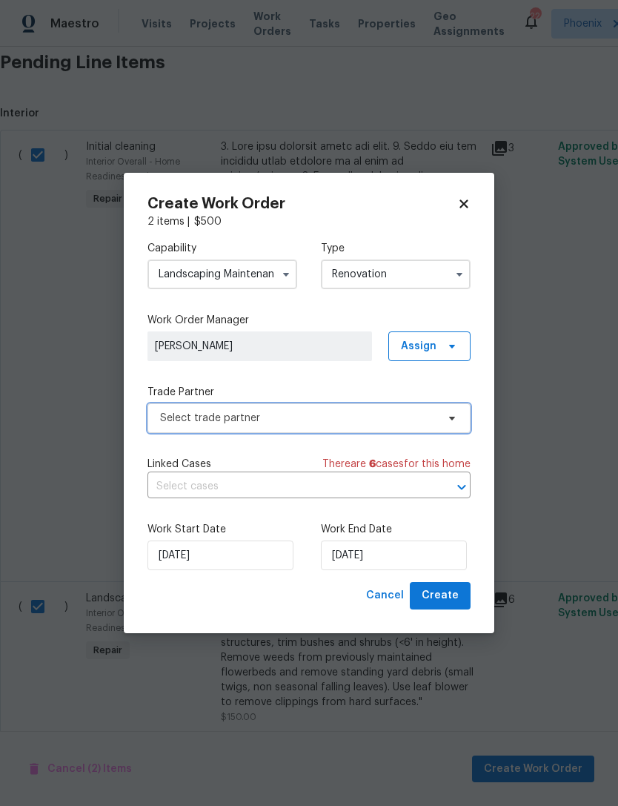
click at [275, 416] on span "Select trade partner" at bounding box center [298, 418] width 277 height 15
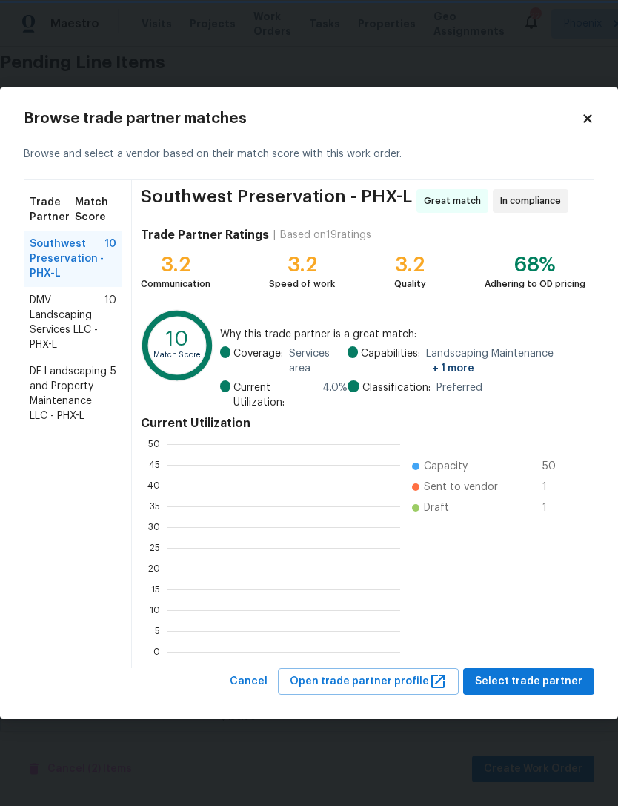
scroll to position [1, 1]
click at [60, 316] on span "DMV Landscaping Services LLC - PHX-L" at bounding box center [67, 322] width 75 height 59
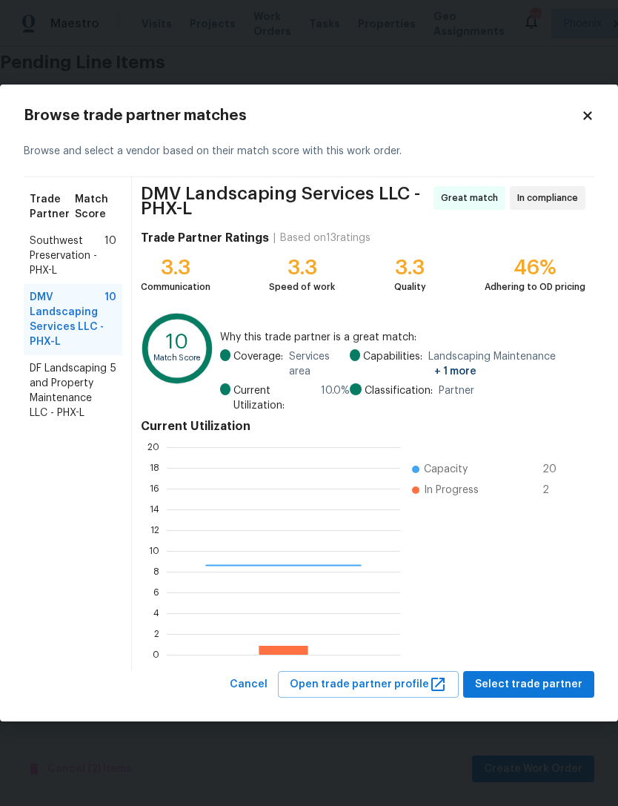
scroll to position [208, 234]
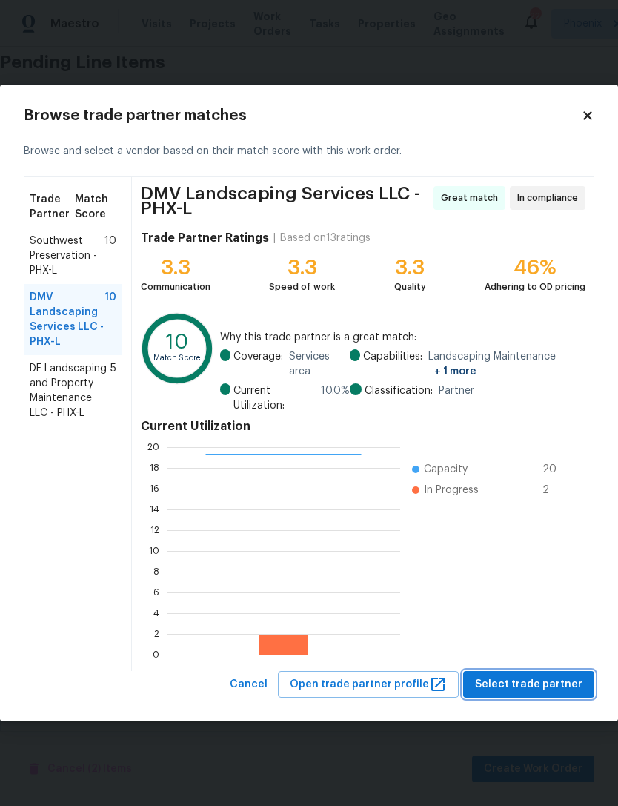
click at [557, 681] on span "Select trade partner" at bounding box center [528, 684] width 107 height 19
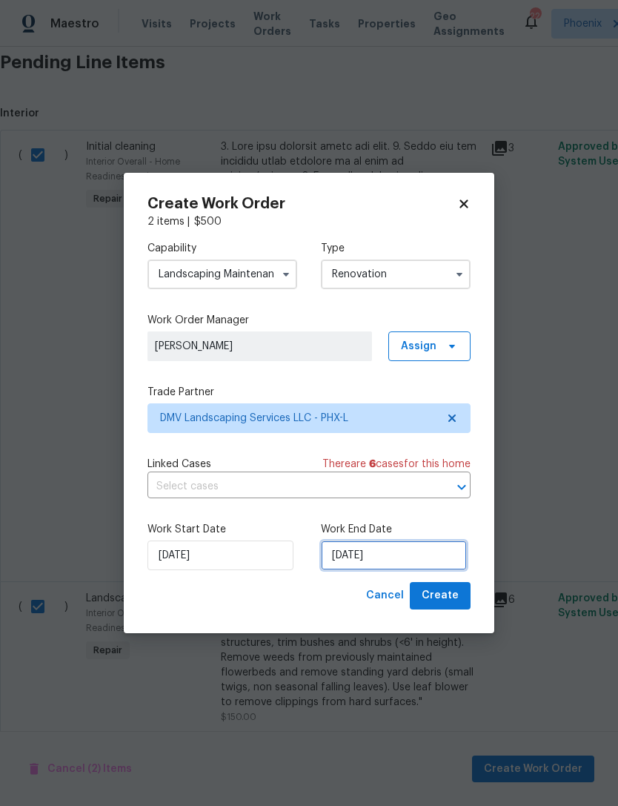
click at [423, 553] on input "[DATE]" at bounding box center [394, 555] width 146 height 30
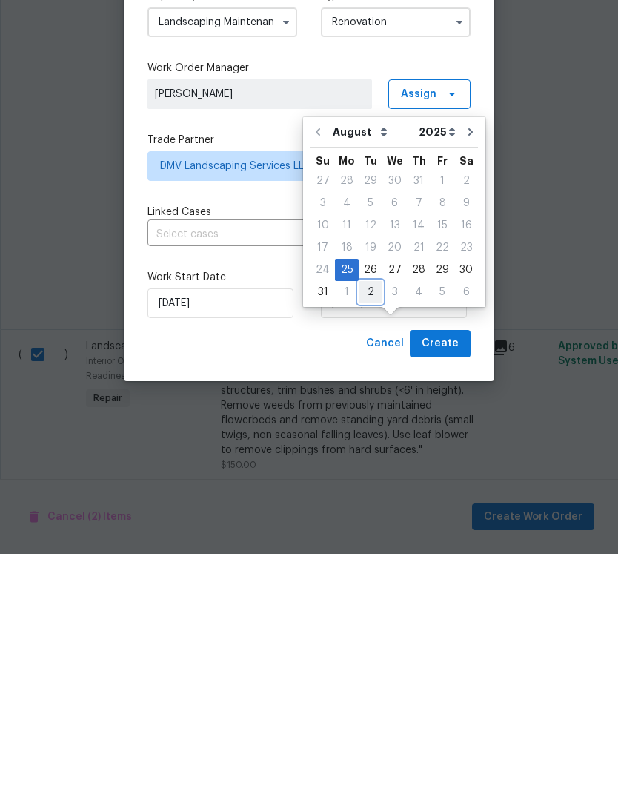
click at [365, 534] on div "2" at bounding box center [371, 544] width 24 height 21
type input "[DATE]"
select select "8"
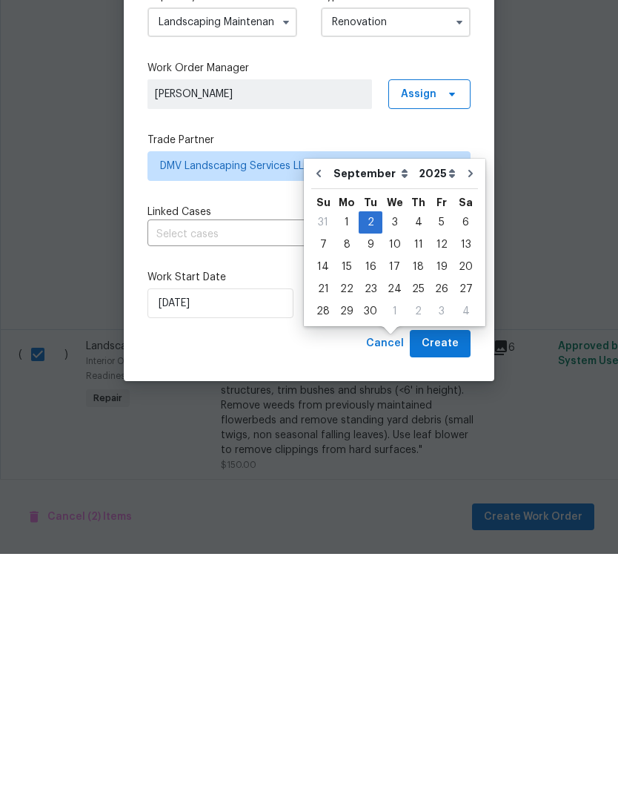
scroll to position [47, 0]
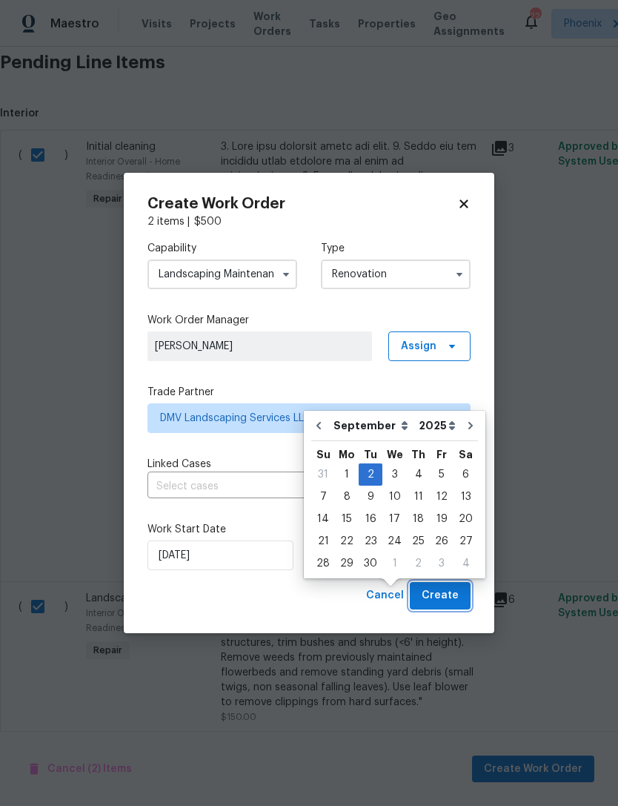
click at [448, 599] on span "Create" at bounding box center [440, 595] width 37 height 19
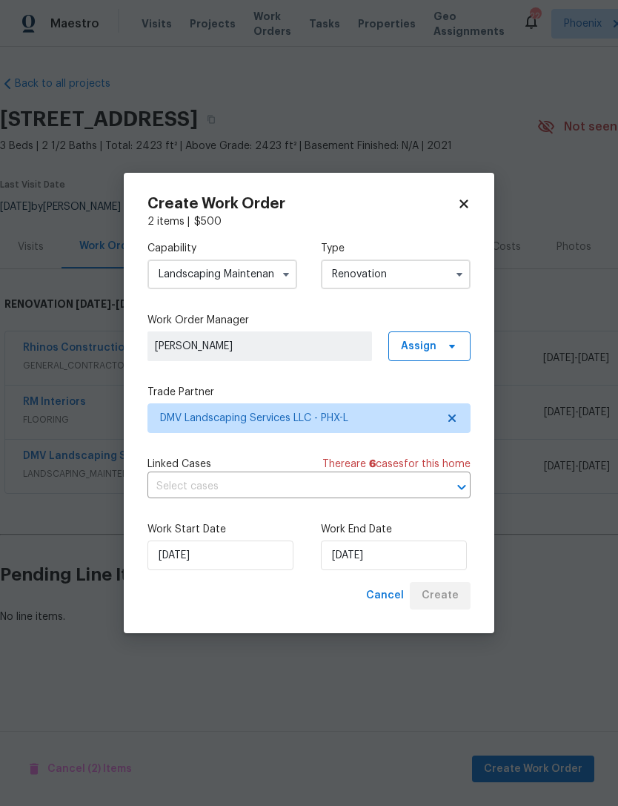
scroll to position [0, 0]
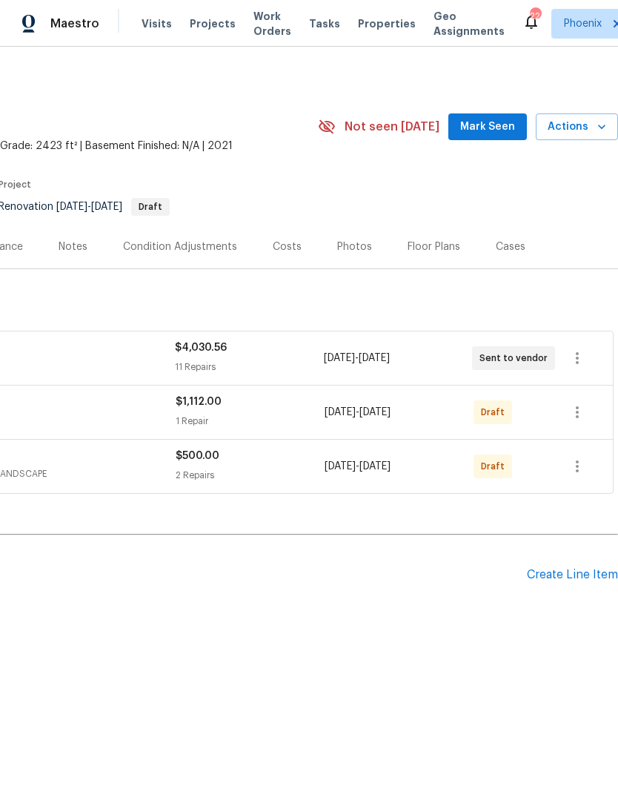
scroll to position [0, 219]
click at [579, 475] on icon "button" at bounding box center [578, 466] width 18 height 18
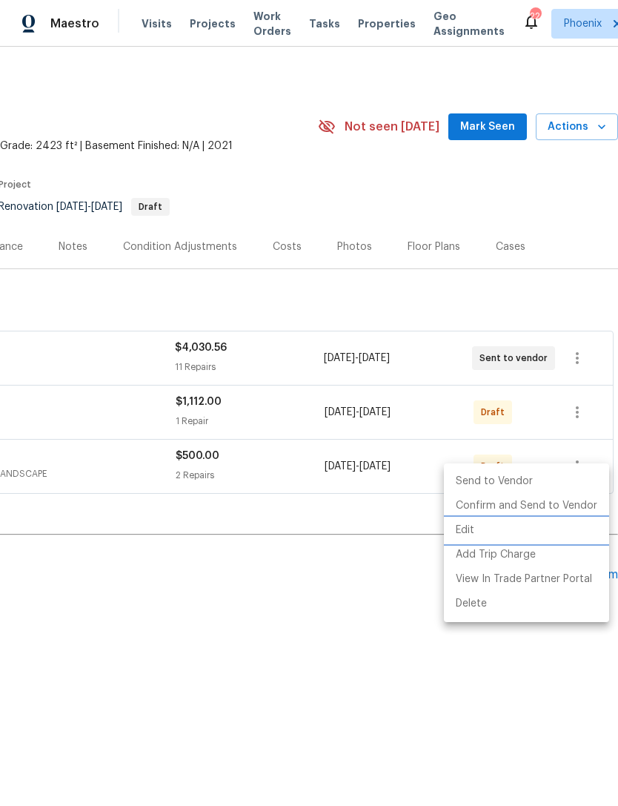
click at [463, 531] on li "Edit" at bounding box center [526, 530] width 165 height 24
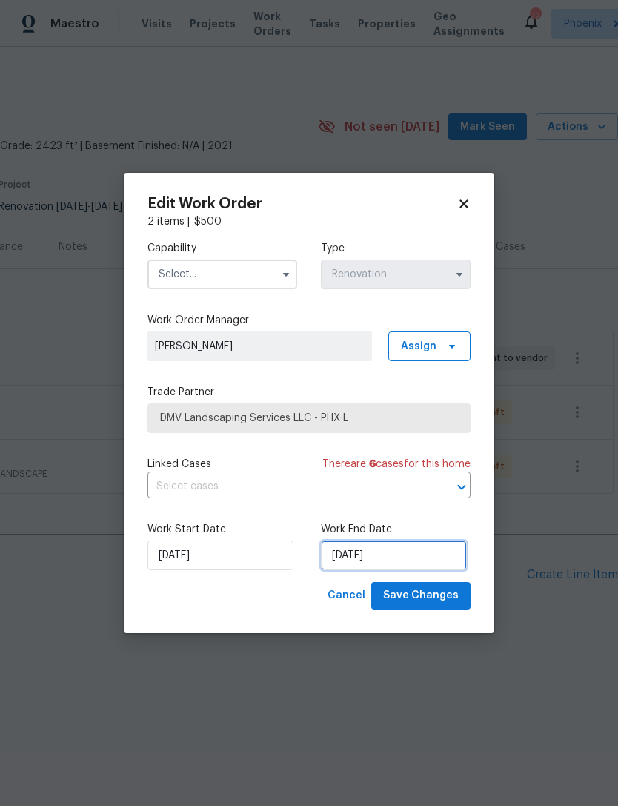
click at [411, 556] on input "[DATE]" at bounding box center [394, 555] width 146 height 30
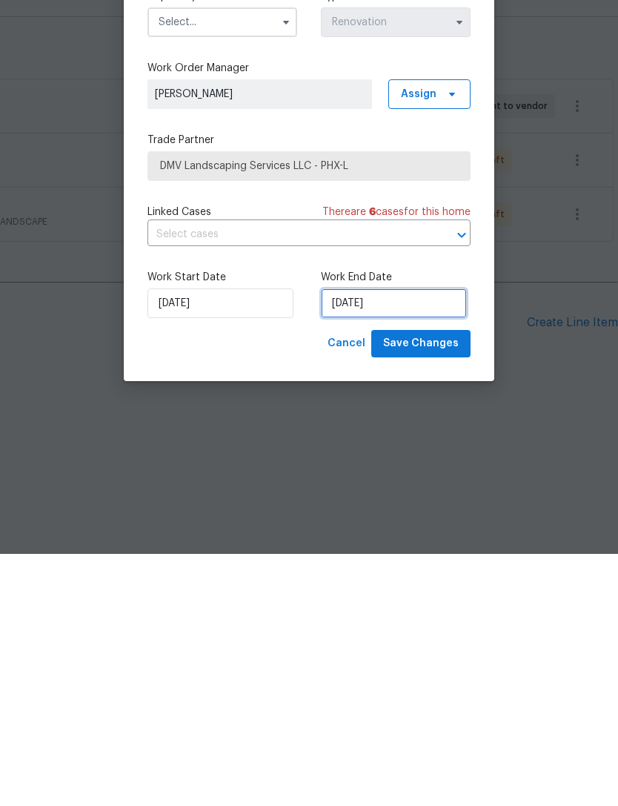
select select "8"
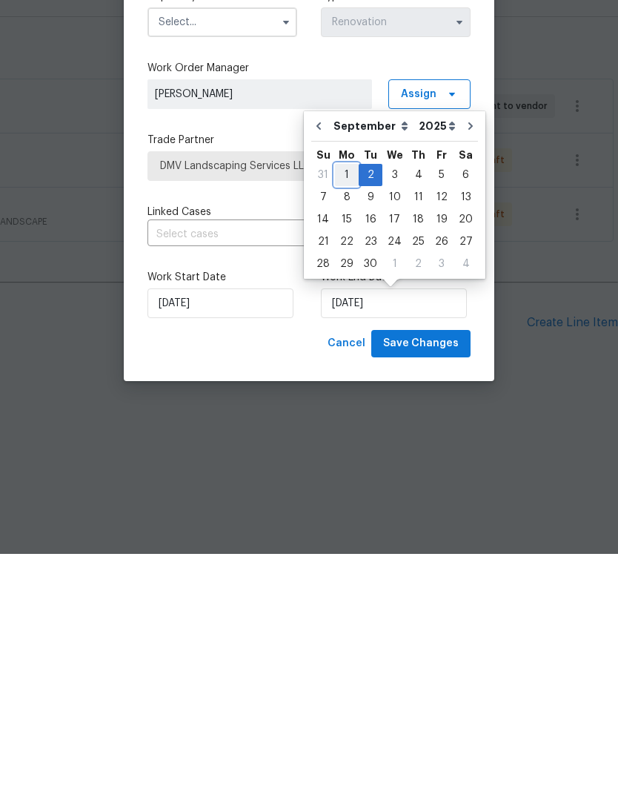
click at [344, 417] on div "1" at bounding box center [347, 427] width 24 height 21
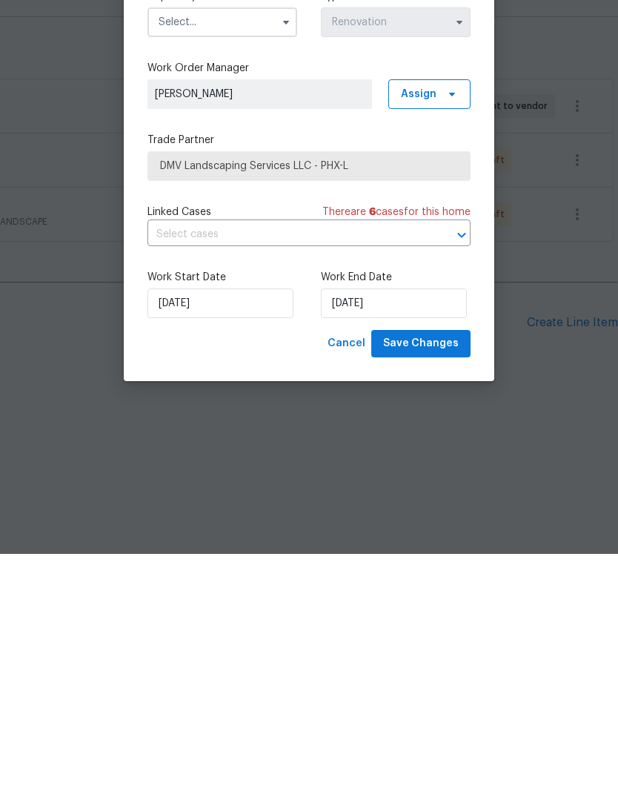
type input "[DATE]"
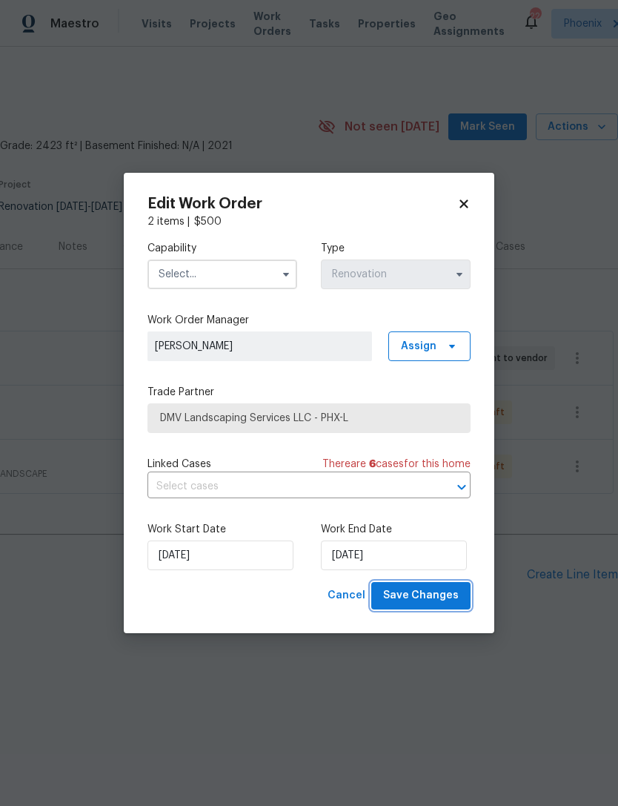
click at [442, 597] on span "Save Changes" at bounding box center [421, 595] width 76 height 19
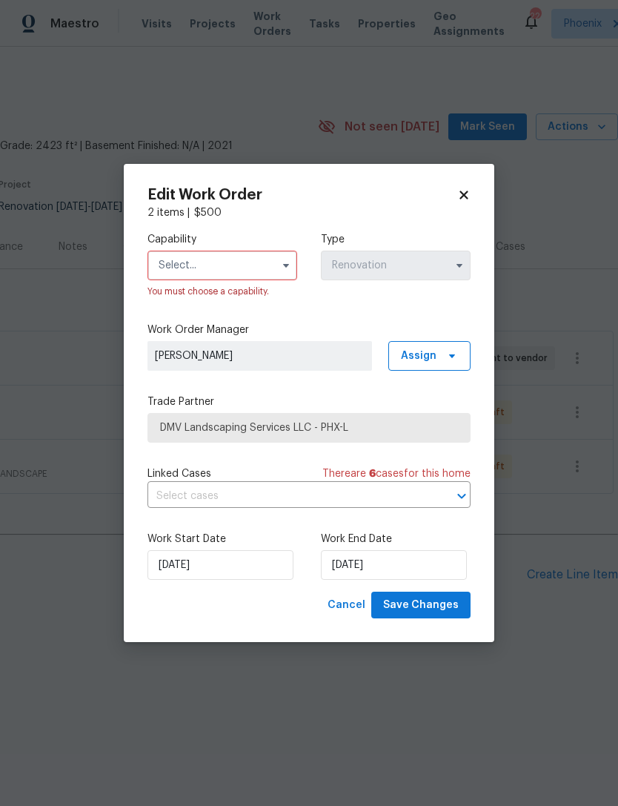
click at [248, 258] on input "text" at bounding box center [223, 266] width 150 height 30
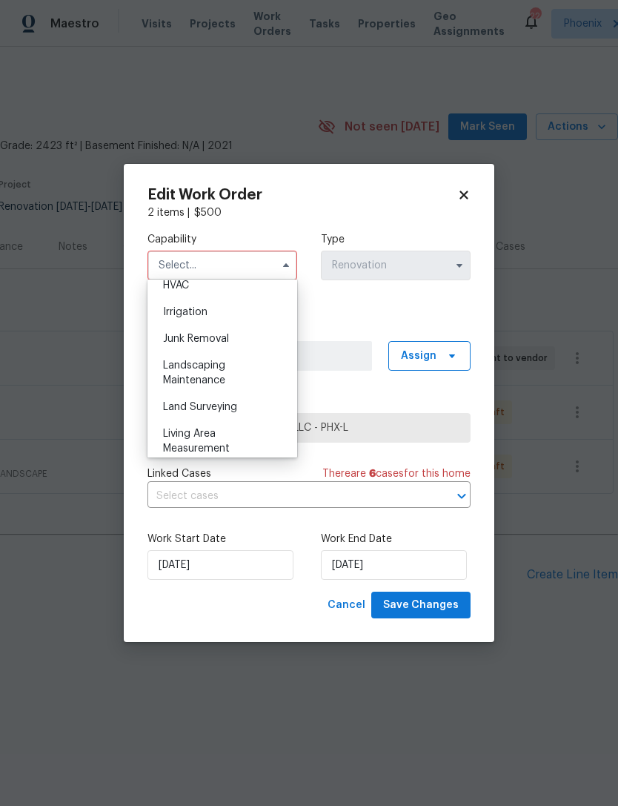
scroll to position [907, 0]
click at [201, 369] on span "Landscaping Maintenance" at bounding box center [194, 372] width 62 height 25
type input "Landscaping Maintenance"
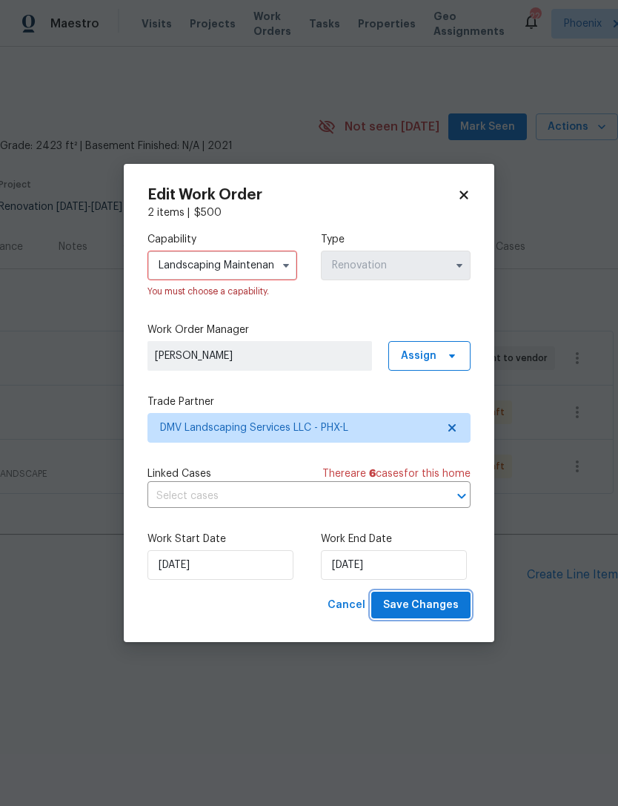
click at [443, 612] on span "Save Changes" at bounding box center [421, 605] width 76 height 19
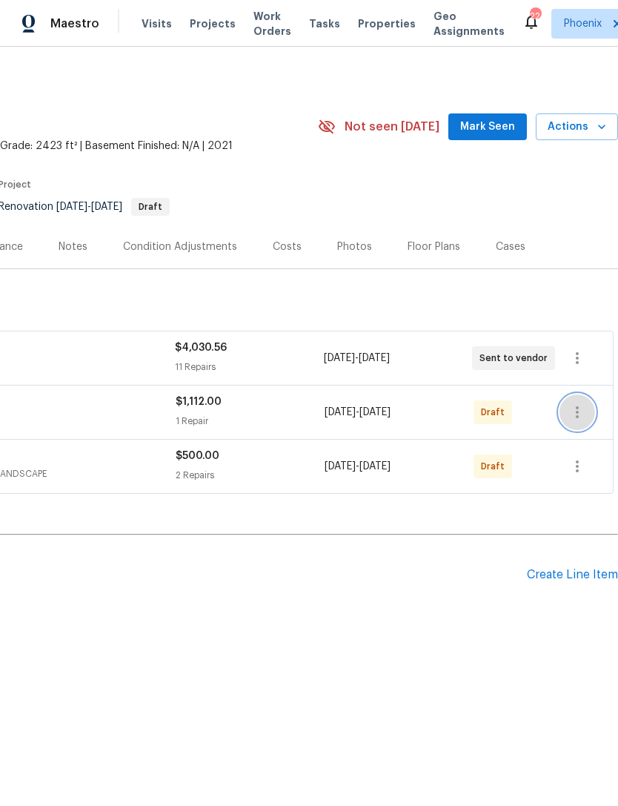
click at [574, 421] on icon "button" at bounding box center [578, 412] width 18 height 18
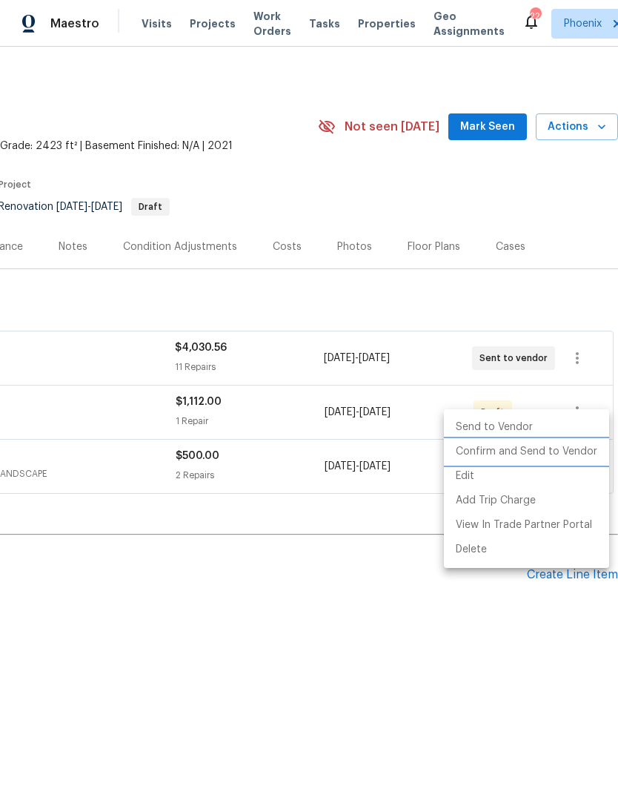
click at [541, 448] on li "Confirm and Send to Vendor" at bounding box center [526, 452] width 165 height 24
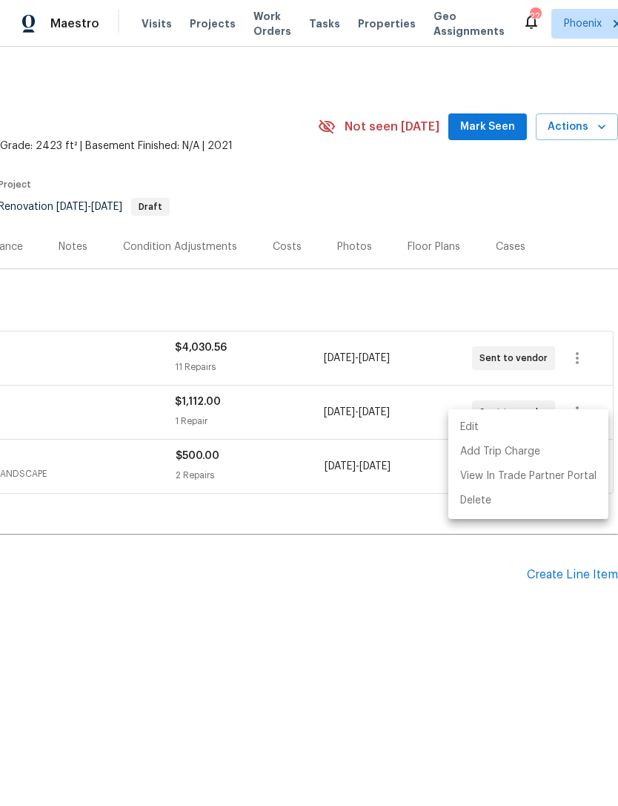
click at [416, 553] on div at bounding box center [309, 403] width 618 height 806
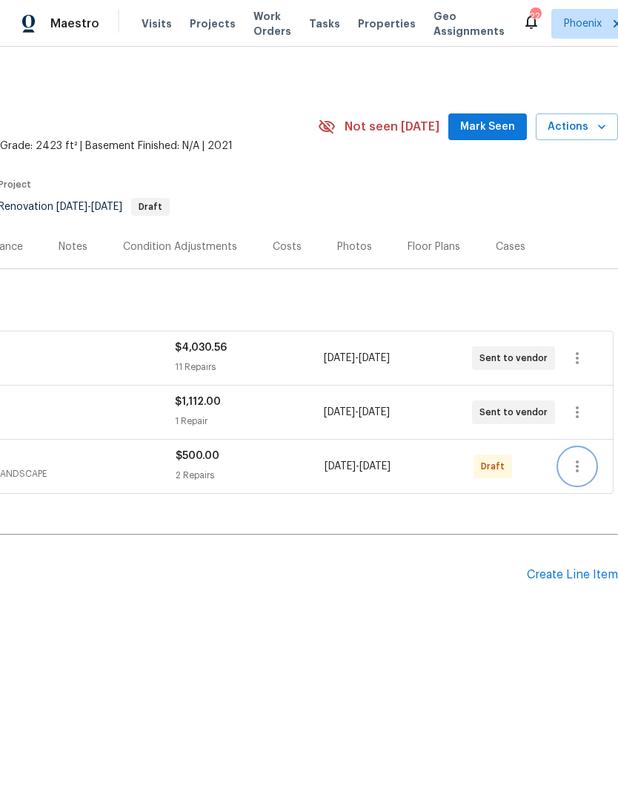
click at [582, 475] on icon "button" at bounding box center [578, 466] width 18 height 18
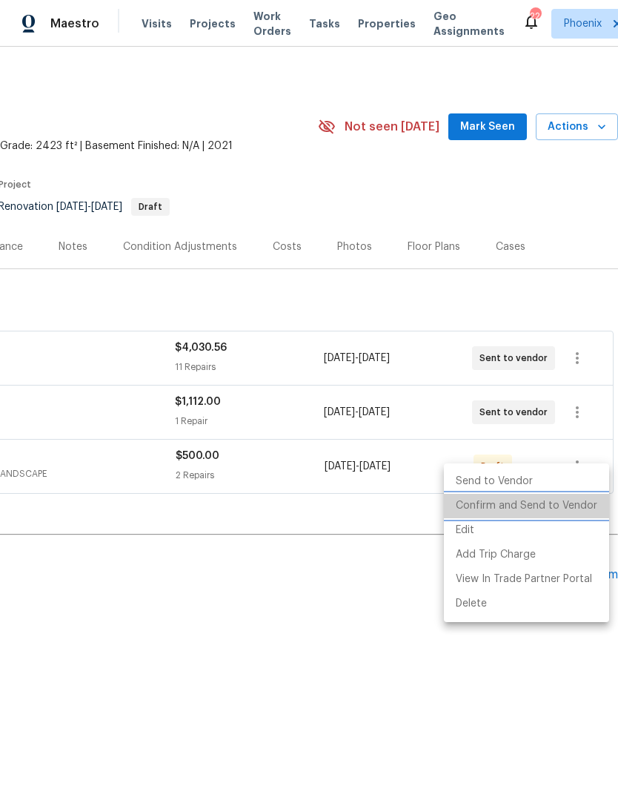
click at [557, 506] on li "Confirm and Send to Vendor" at bounding box center [526, 506] width 165 height 24
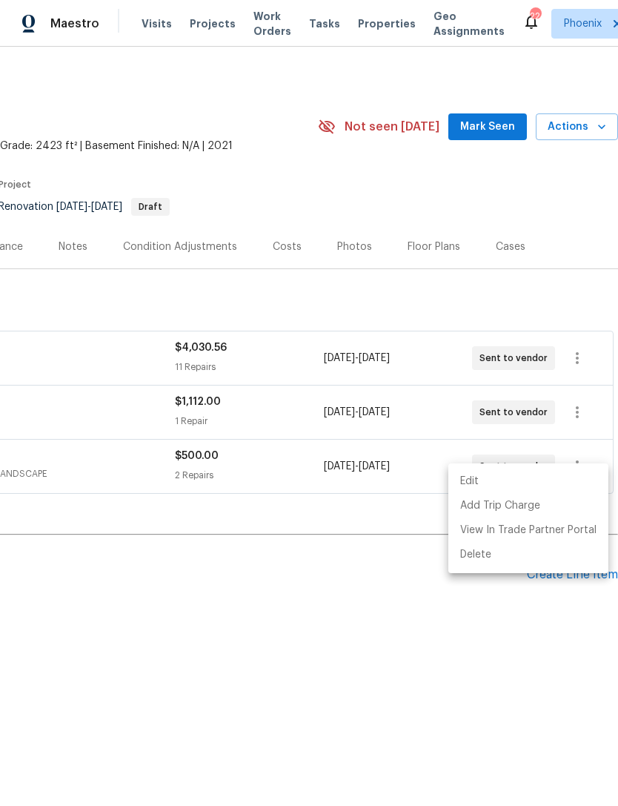
click at [365, 594] on div at bounding box center [309, 403] width 618 height 806
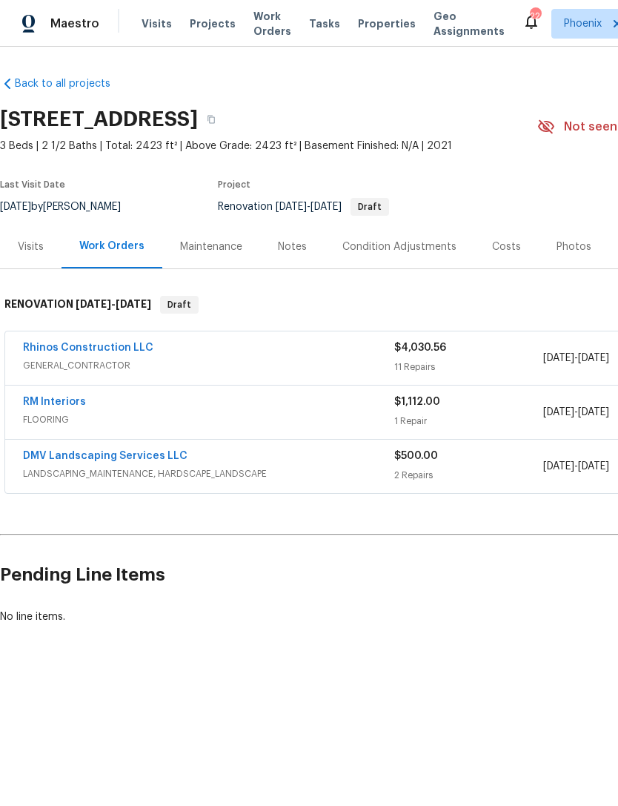
scroll to position [0, 0]
click at [148, 461] on link "DMV Landscaping Services LLC" at bounding box center [105, 456] width 165 height 10
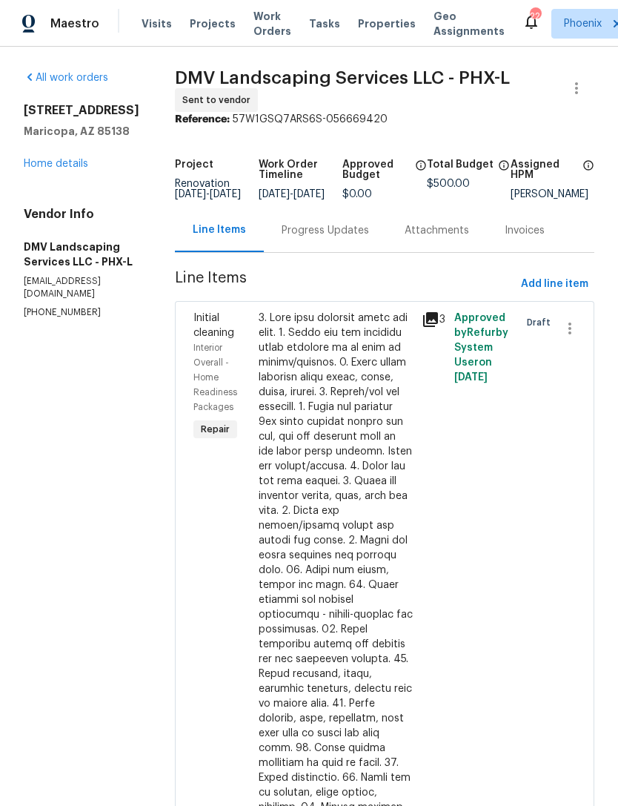
click at [340, 245] on div "Progress Updates" at bounding box center [325, 230] width 123 height 44
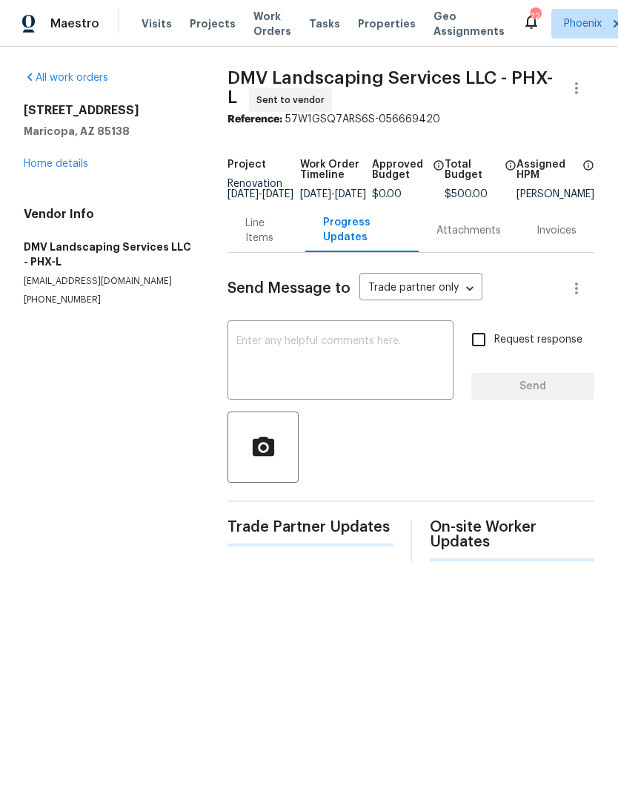
click at [302, 368] on textarea at bounding box center [340, 362] width 208 height 52
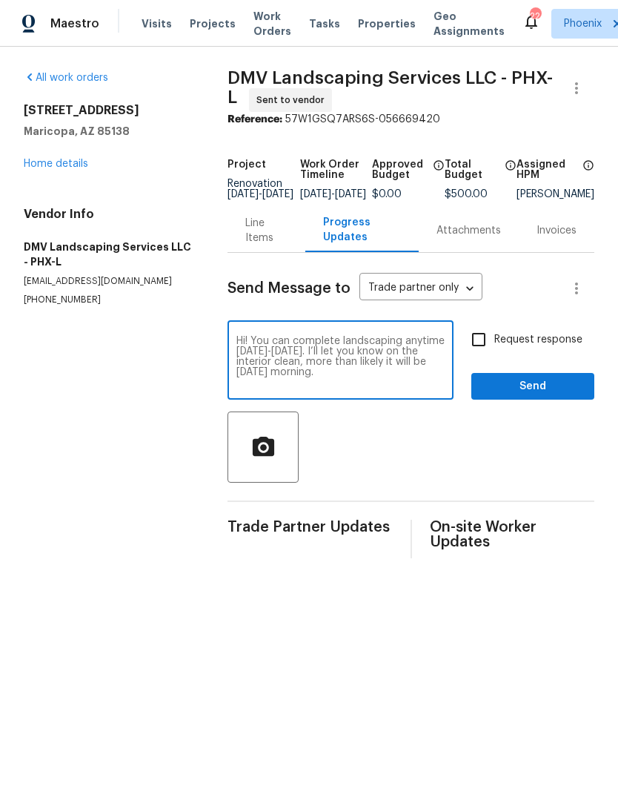
type textarea "Hi! You can complete landscaping anytime [DATE]-[DATE]. I’ll let you know on th…"
click at [564, 396] on span "Send" at bounding box center [532, 386] width 99 height 19
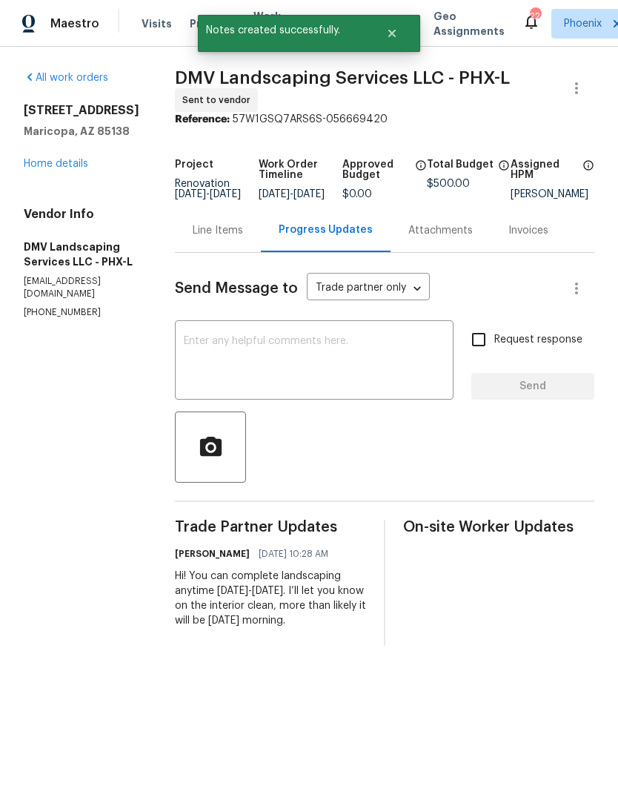
click at [79, 169] on link "Home details" at bounding box center [56, 164] width 64 height 10
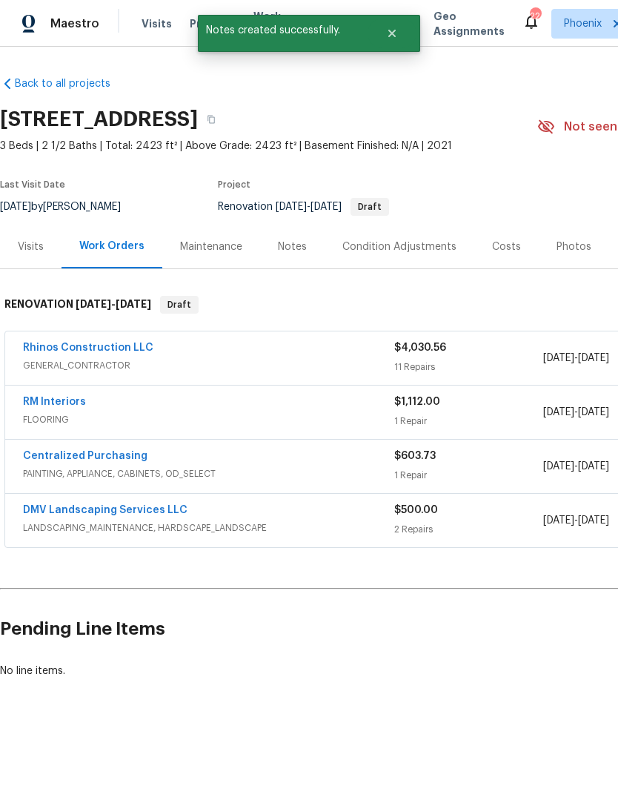
click at [67, 407] on link "RM Interiors" at bounding box center [54, 402] width 63 height 10
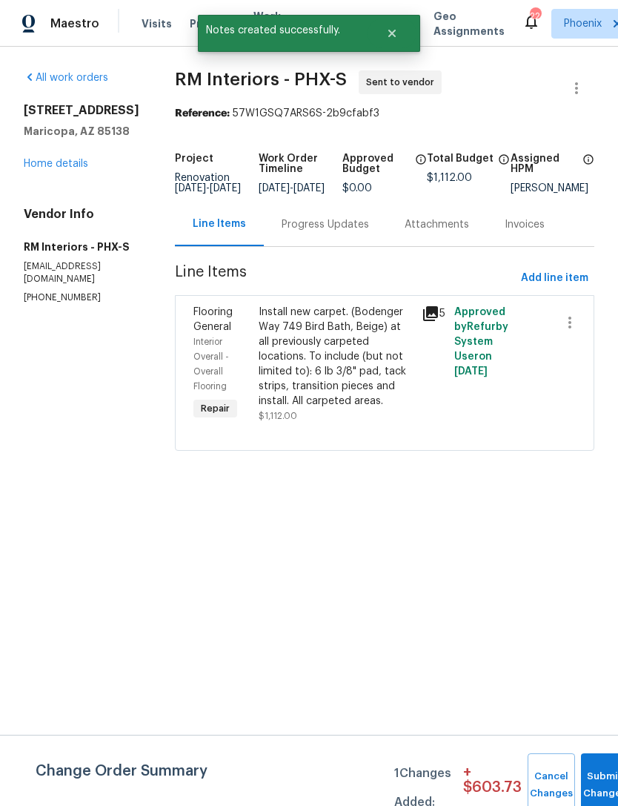
click at [340, 232] on div "Progress Updates" at bounding box center [325, 224] width 87 height 15
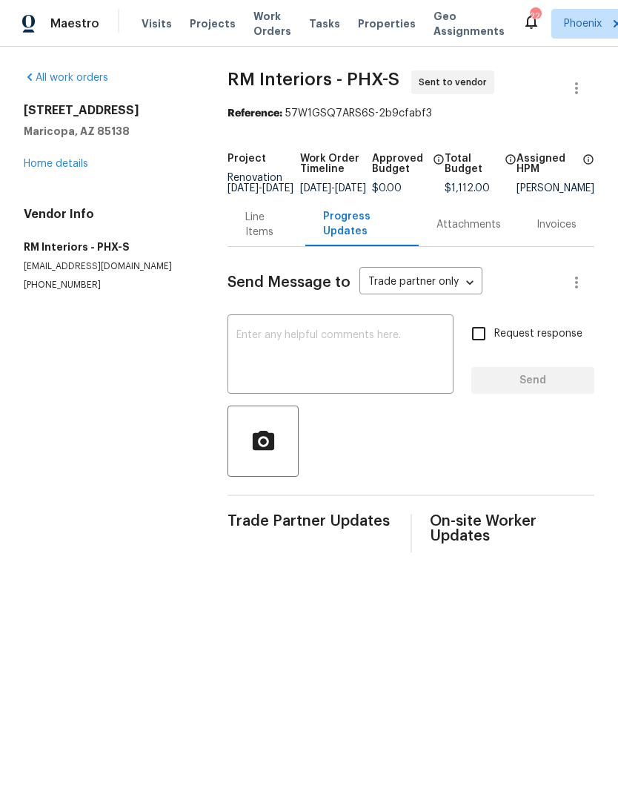
click at [309, 374] on textarea at bounding box center [340, 356] width 208 height 52
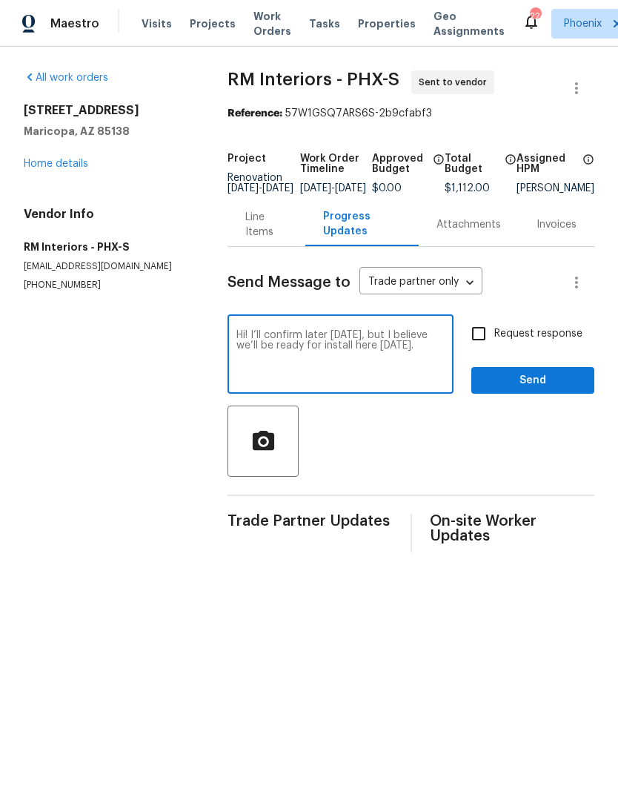
type textarea "Hi! I’ll confirm later [DATE], but I believe we’ll be ready for install here [D…"
click at [563, 390] on span "Send" at bounding box center [532, 380] width 99 height 19
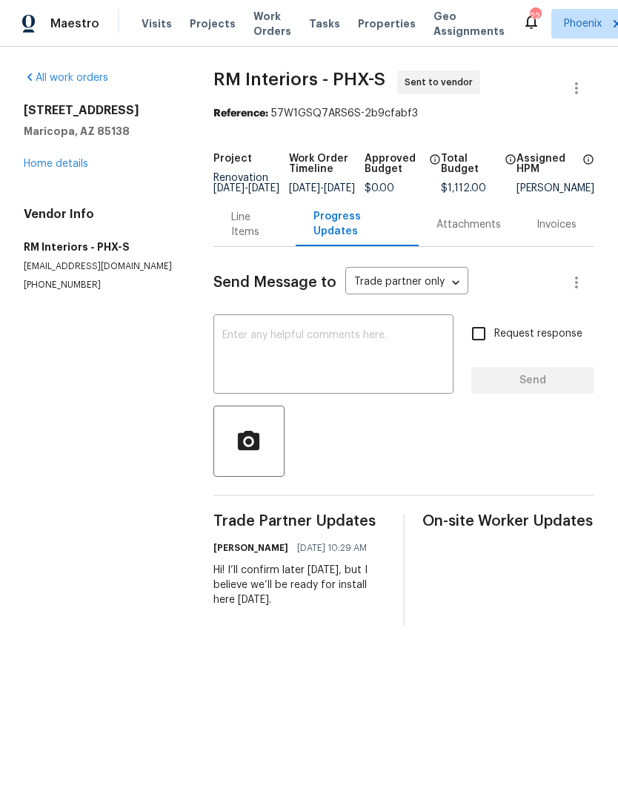
click at [64, 169] on link "Home details" at bounding box center [56, 164] width 64 height 10
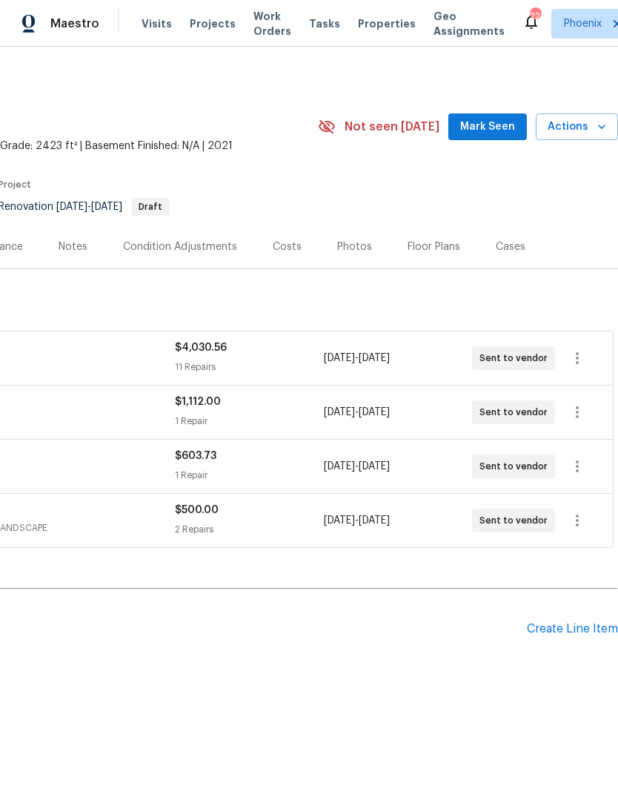
scroll to position [0, 219]
click at [496, 136] on span "Mark Seen" at bounding box center [487, 127] width 55 height 19
